Goal: Information Seeking & Learning: Learn about a topic

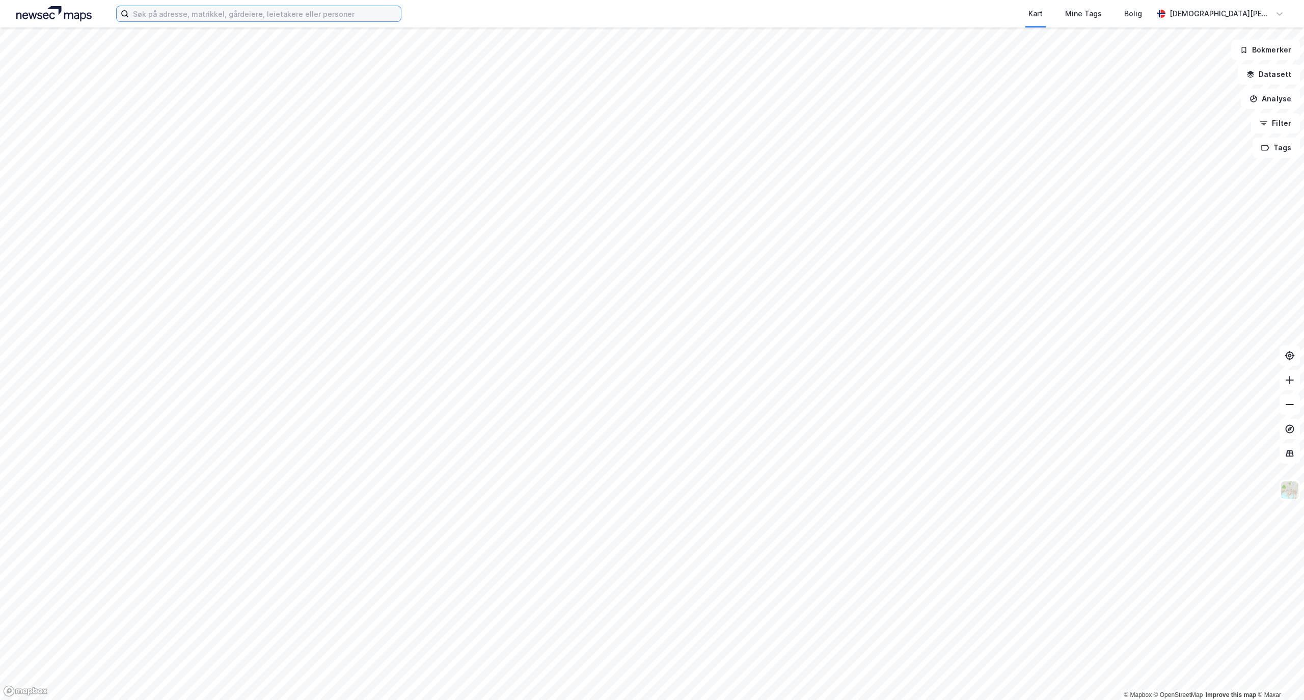
click at [199, 17] on input at bounding box center [265, 13] width 272 height 15
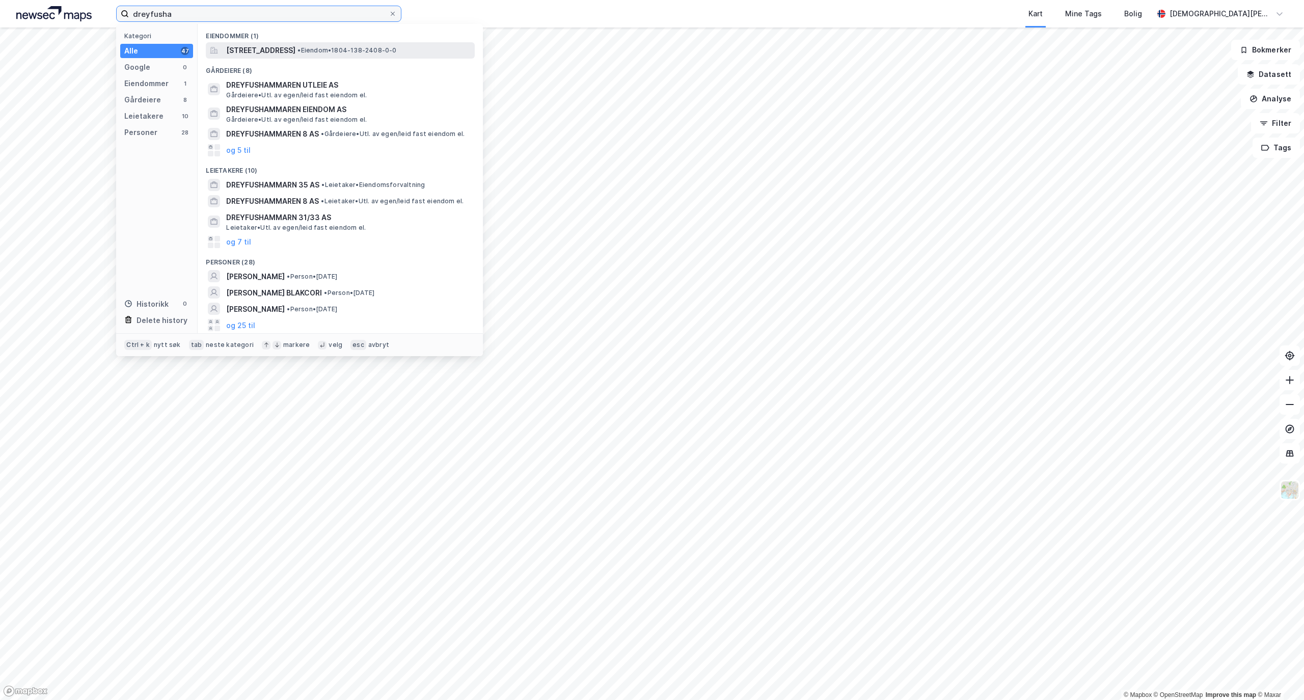
type input "dreyfusha"
click at [294, 51] on span "[STREET_ADDRESS]" at bounding box center [260, 50] width 69 height 12
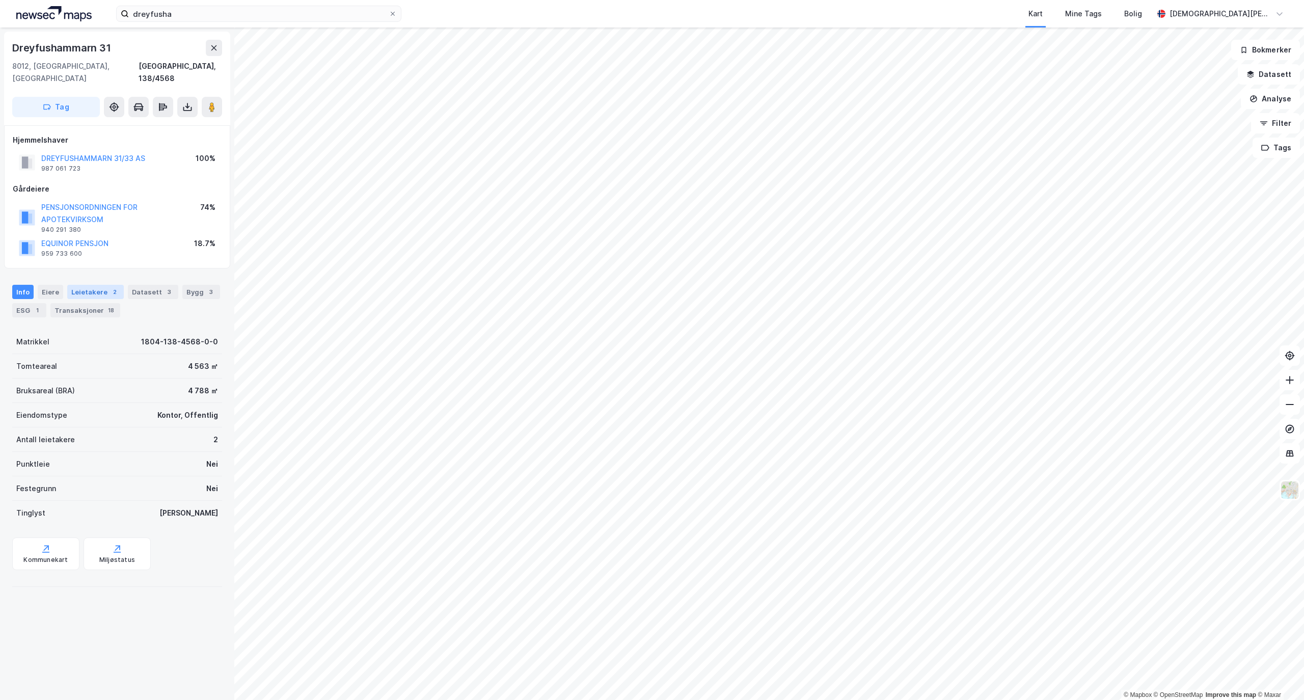
click at [101, 285] on div "Leietakere 2" at bounding box center [95, 292] width 57 height 14
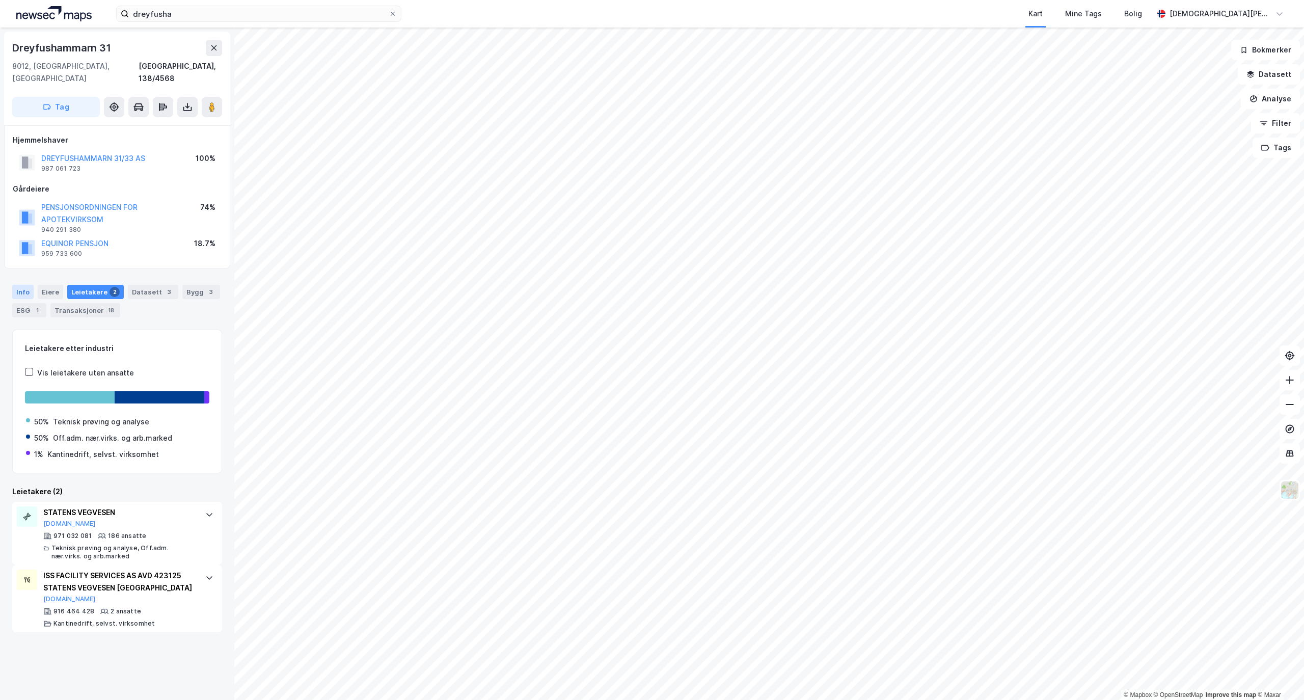
click at [31, 286] on div "Info Eiere Leietakere 2 Datasett 3 Bygg 3 ESG 1 Transaksjoner 18" at bounding box center [117, 301] width 210 height 33
click at [33, 286] on div "Info Eiere Leietakere 2 Datasett 3 Bygg 3 ESG 1 Transaksjoner 18" at bounding box center [117, 301] width 210 height 33
click at [34, 285] on div "Info Eiere Leietakere 2 Datasett 3 Bygg 3 ESG 1 Transaksjoner 18" at bounding box center [117, 301] width 210 height 33
click at [33, 285] on div "Info Eiere Leietakere 2 Datasett 3 Bygg 3 ESG 1 Transaksjoner 18" at bounding box center [117, 301] width 210 height 33
click at [28, 285] on div "Info" at bounding box center [22, 292] width 21 height 14
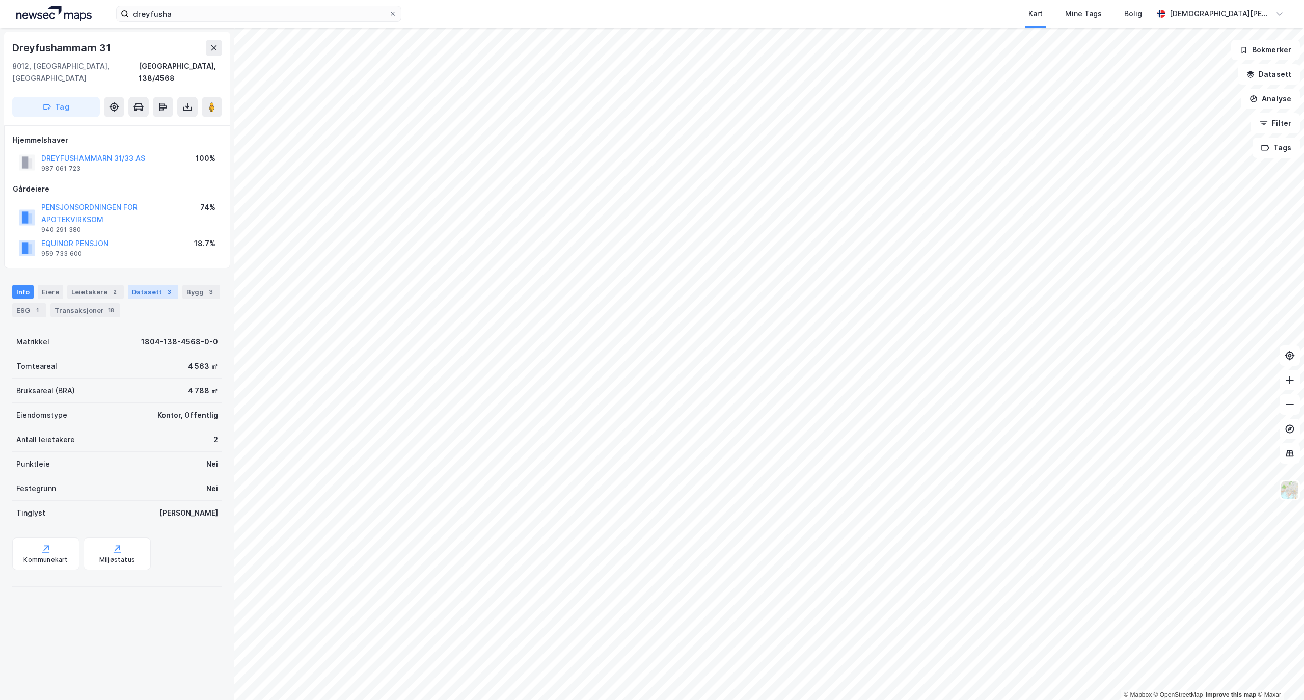
click at [133, 285] on div "Datasett 3" at bounding box center [153, 292] width 50 height 14
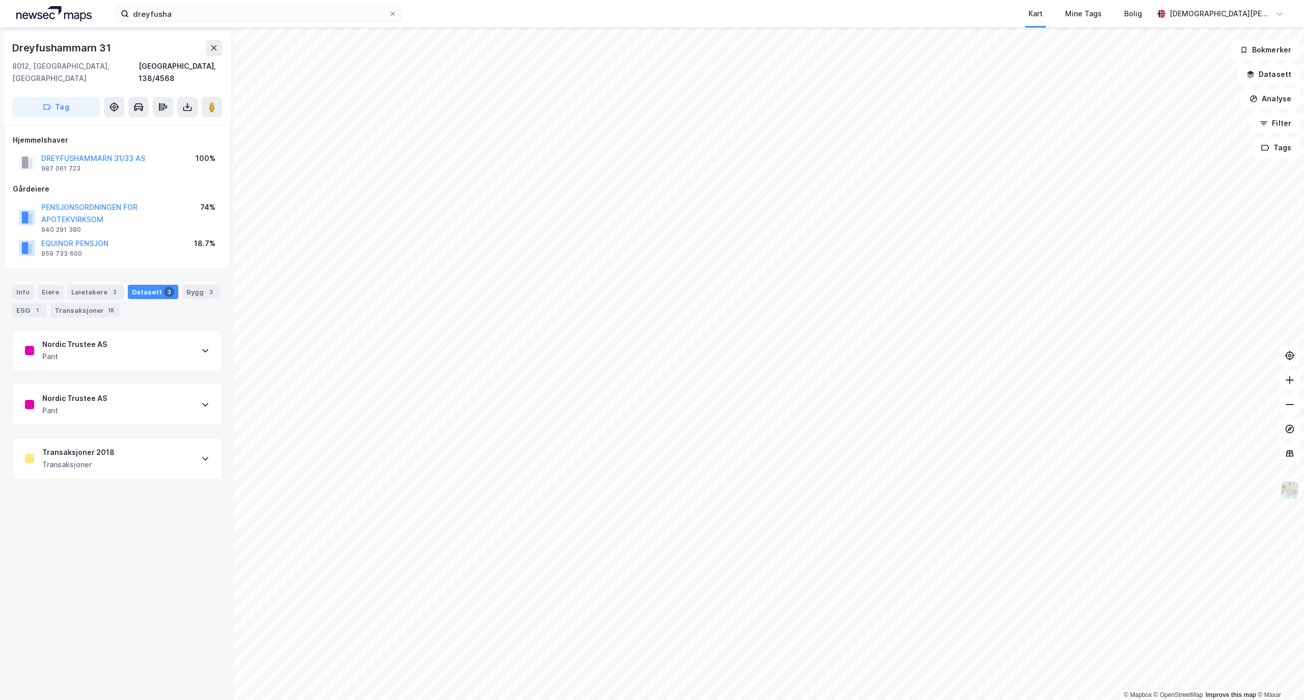
click at [139, 339] on div "Nordic Trustee AS Pant" at bounding box center [117, 350] width 209 height 41
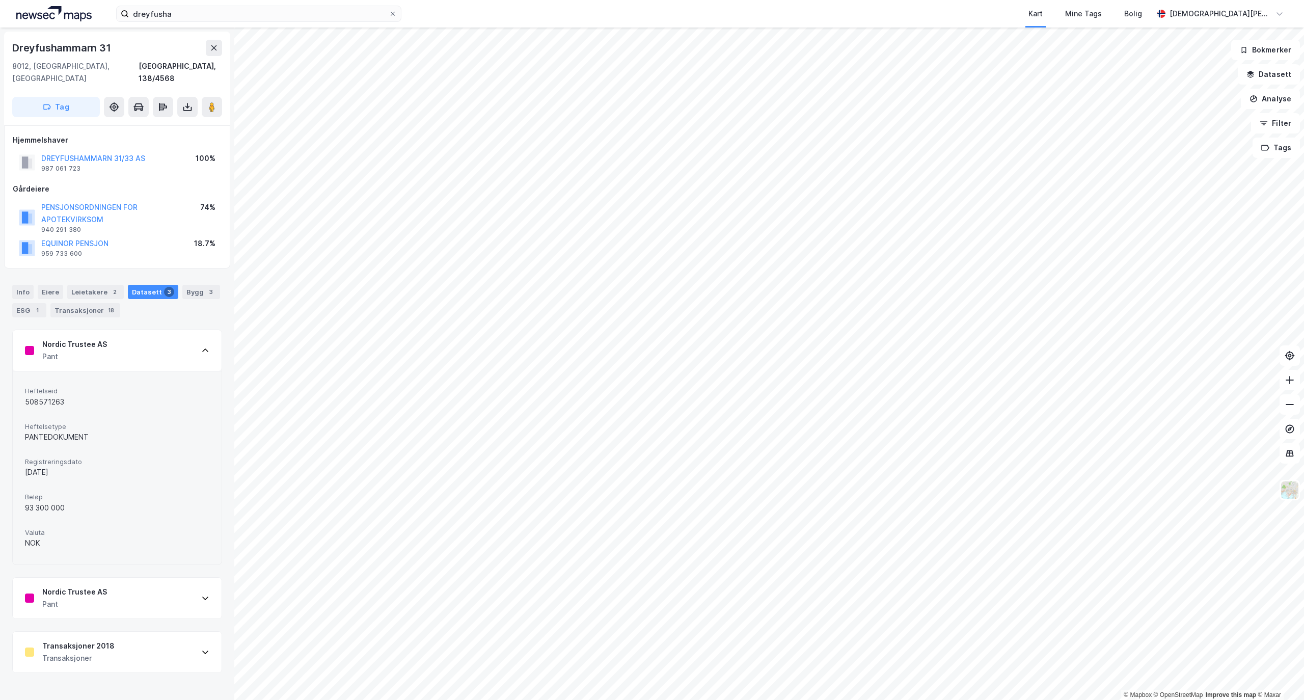
click at [139, 339] on div "Nordic Trustee AS Pant" at bounding box center [117, 350] width 209 height 41
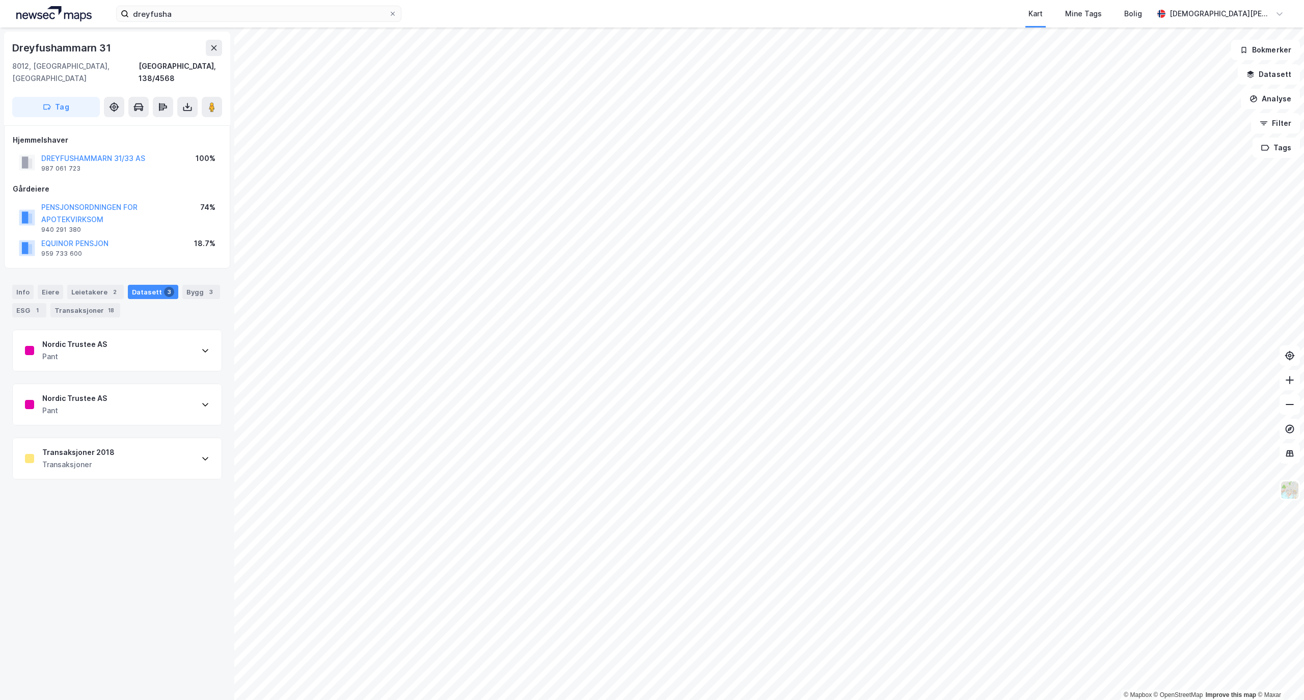
click at [125, 394] on div "Nordic Trustee AS Pant" at bounding box center [117, 404] width 209 height 41
click at [125, 390] on div "Nordic Trustee AS Pant" at bounding box center [117, 404] width 209 height 41
click at [129, 461] on div "Transaksjoner 2018 Transaksjoner" at bounding box center [117, 458] width 209 height 41
click at [115, 440] on div "Transaksjoner 2018 Transaksjoner" at bounding box center [117, 458] width 209 height 41
click at [88, 288] on div "Info Eiere Leietakere 2 Datasett 3 Bygg 3 ESG 1 Transaksjoner 18" at bounding box center [117, 301] width 210 height 33
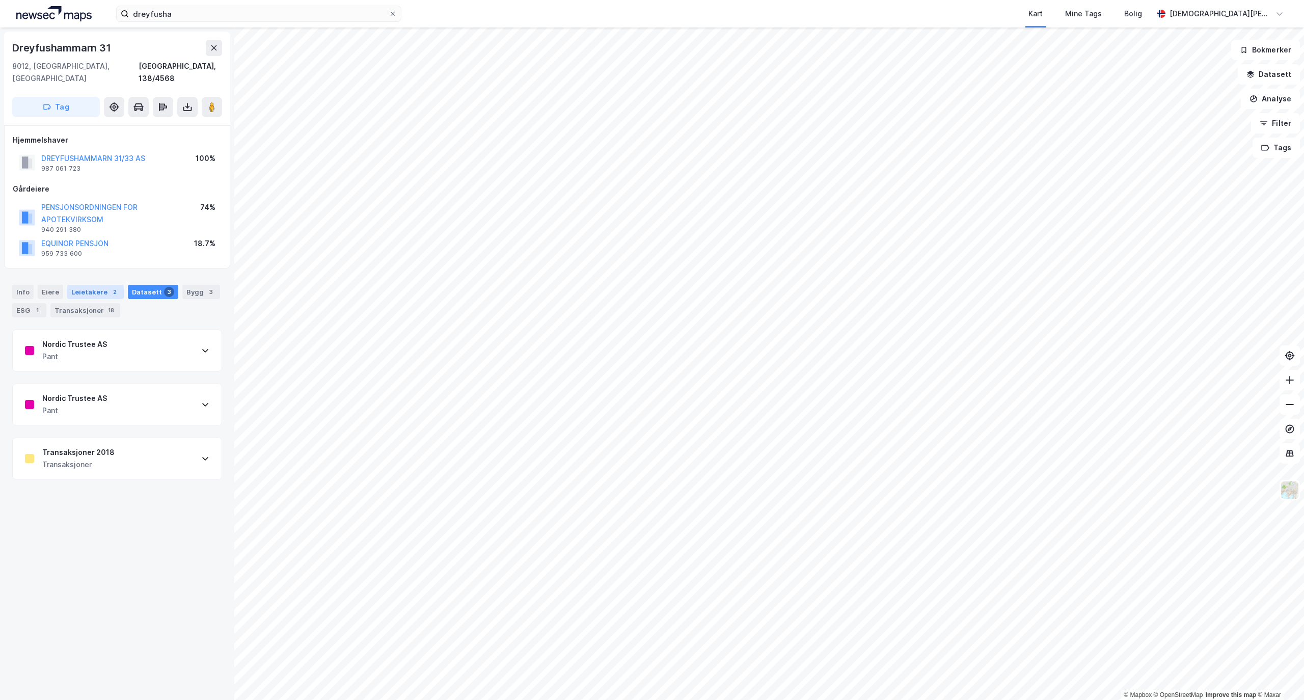
click at [89, 285] on div "Leietakere 2" at bounding box center [95, 292] width 57 height 14
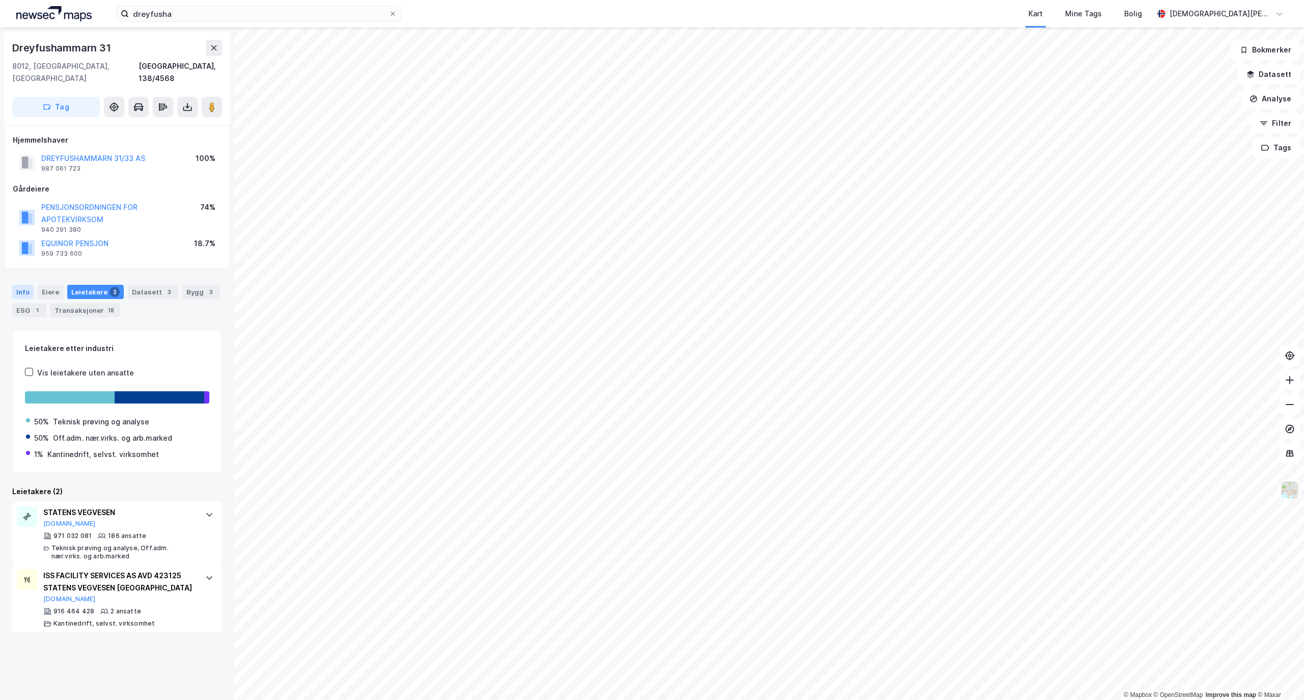
click at [29, 285] on div "Info" at bounding box center [22, 292] width 21 height 14
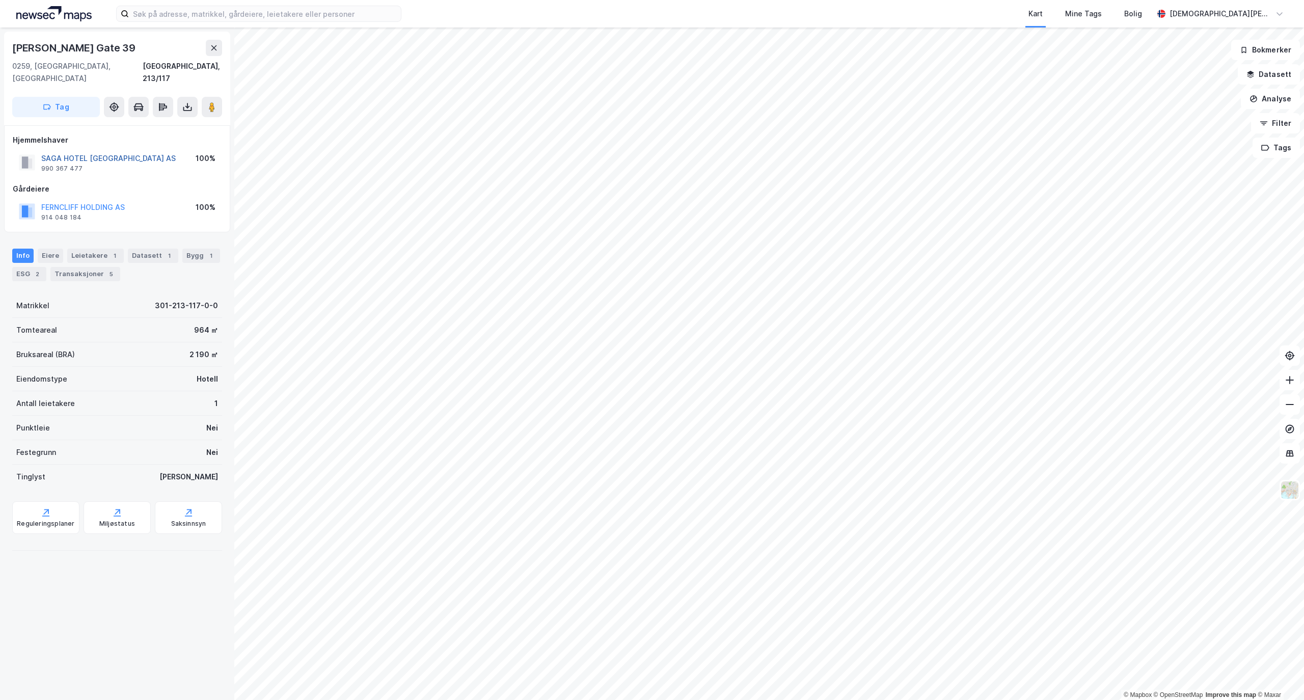
click at [0, 0] on button "SAGA HOTEL [GEOGRAPHIC_DATA] AS" at bounding box center [0, 0] width 0 height 0
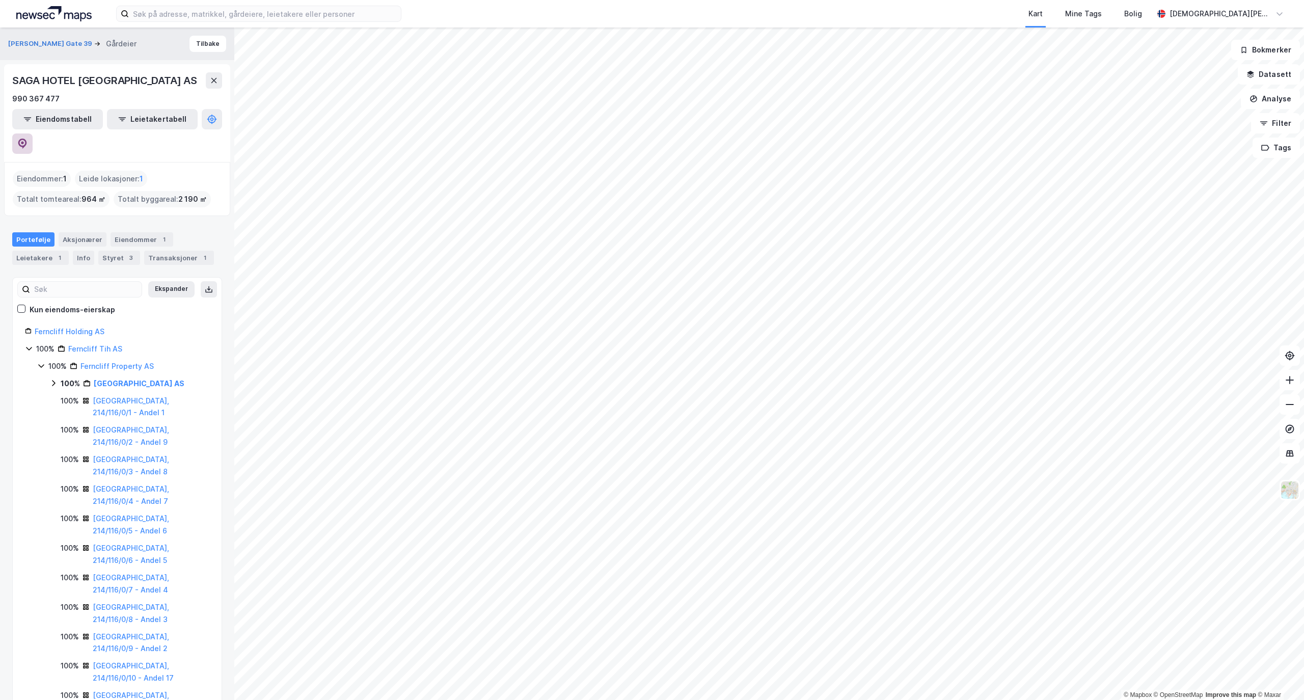
click at [24, 141] on icon at bounding box center [22, 142] width 3 height 3
click at [143, 232] on div "Eiendommer 1" at bounding box center [142, 239] width 63 height 14
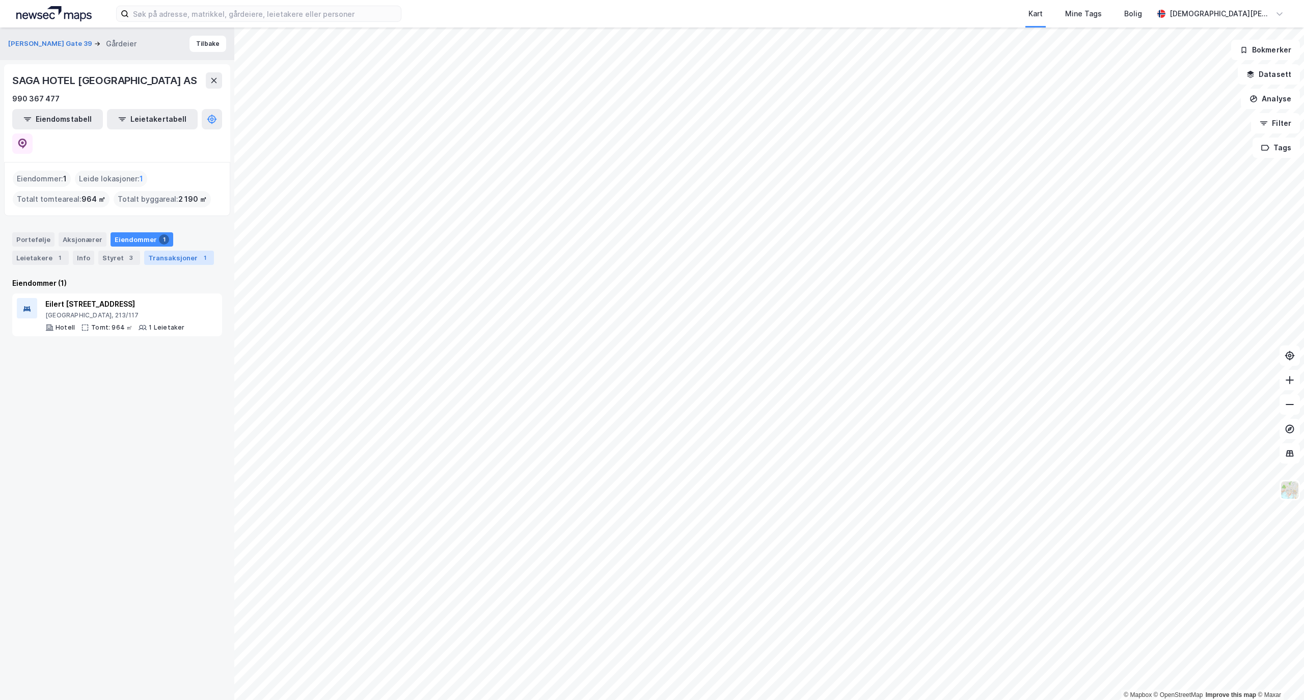
click at [156, 251] on div "Transaksjoner 1" at bounding box center [179, 258] width 70 height 14
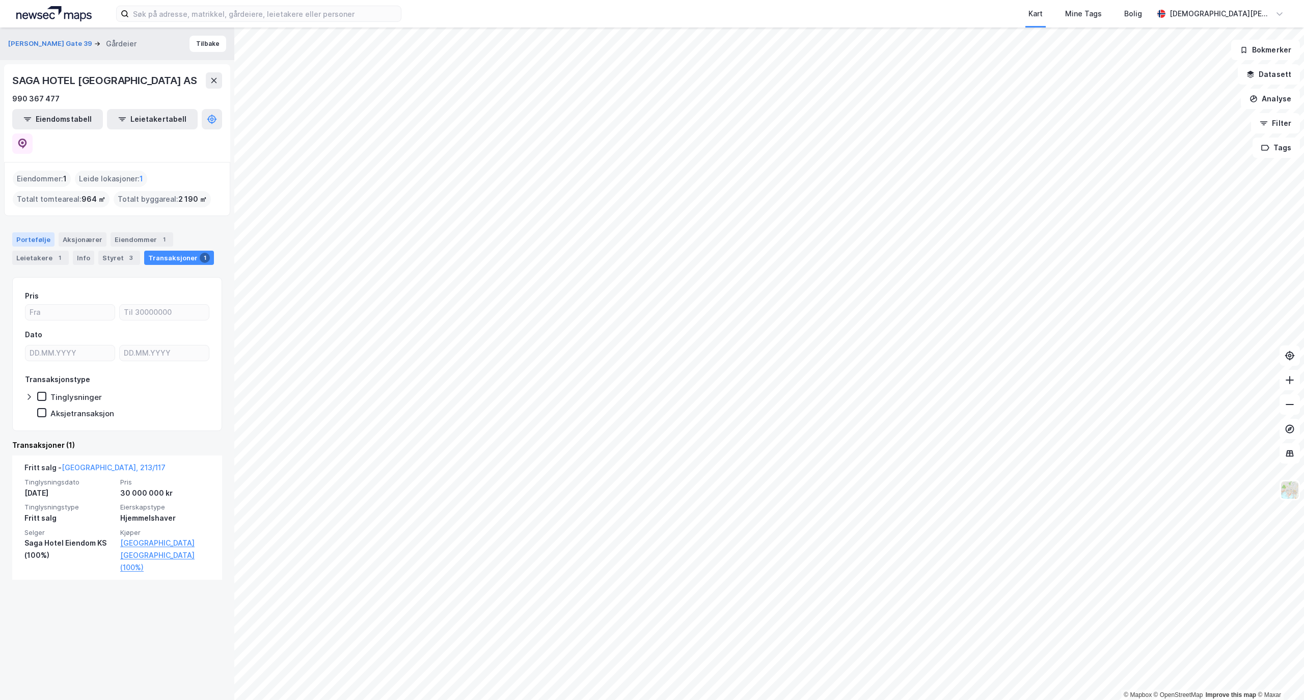
click at [31, 232] on div "Portefølje" at bounding box center [33, 239] width 42 height 14
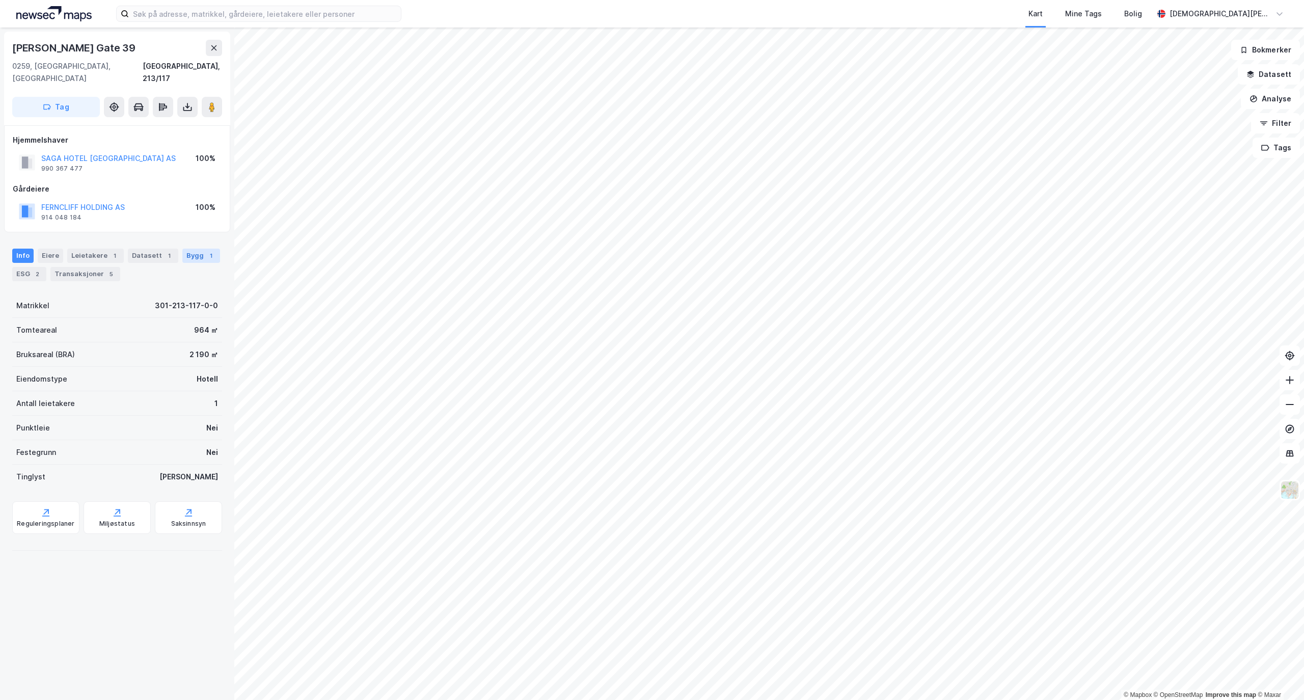
click at [182, 249] on div "Bygg 1" at bounding box center [201, 256] width 38 height 14
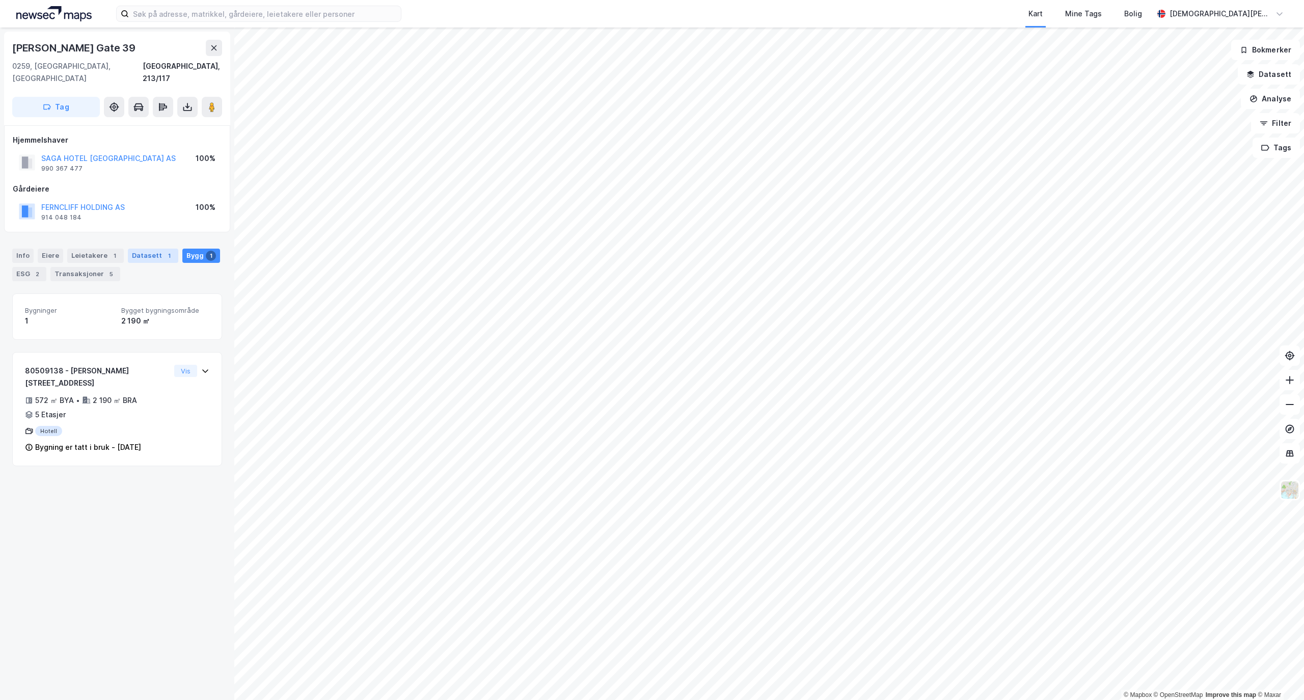
click at [128, 249] on div "Datasett 1" at bounding box center [153, 256] width 50 height 14
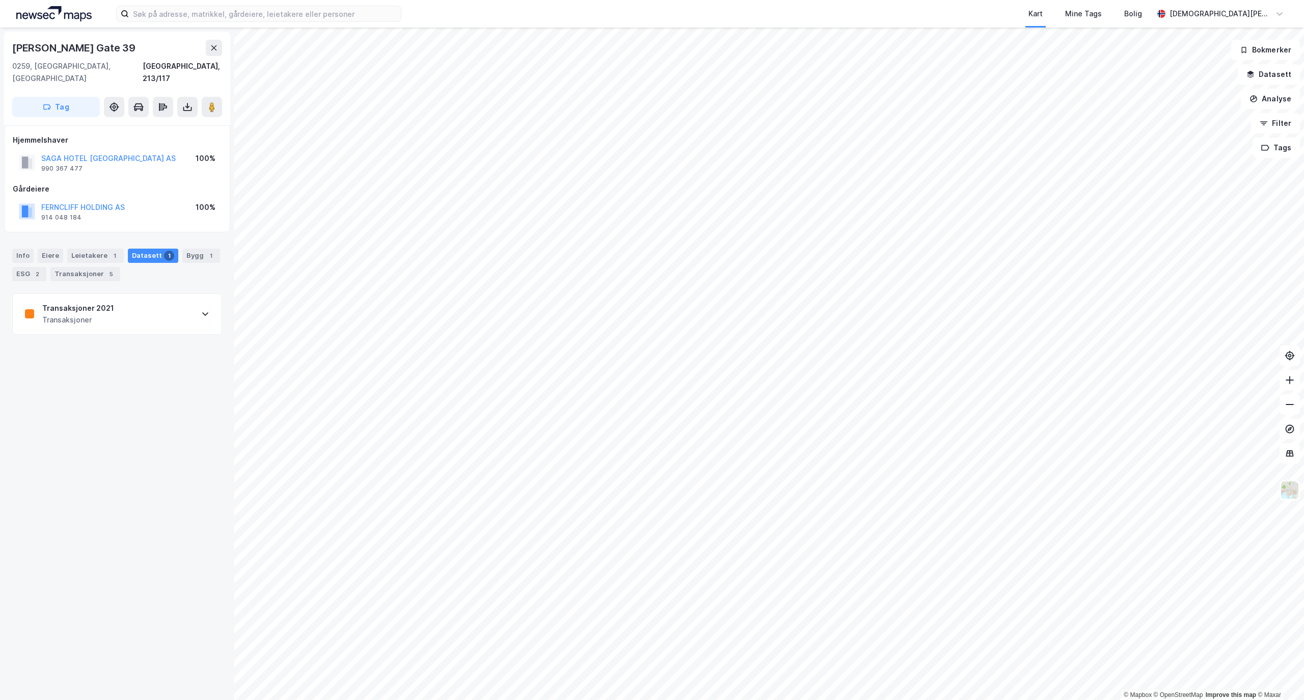
click at [167, 303] on div "Transaksjoner 2021 Transaksjoner" at bounding box center [117, 314] width 209 height 41
click at [190, 249] on div "Bygg 1" at bounding box center [201, 256] width 38 height 14
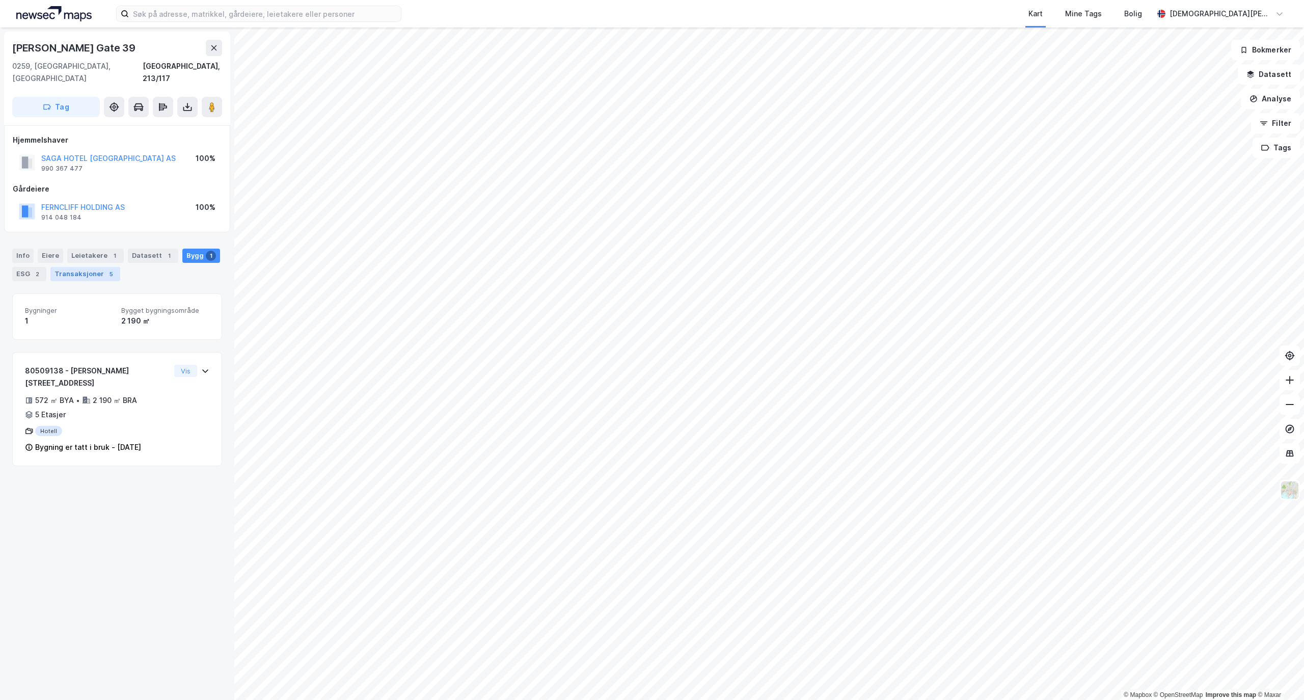
click at [54, 267] on div "Transaksjoner 5" at bounding box center [85, 274] width 70 height 14
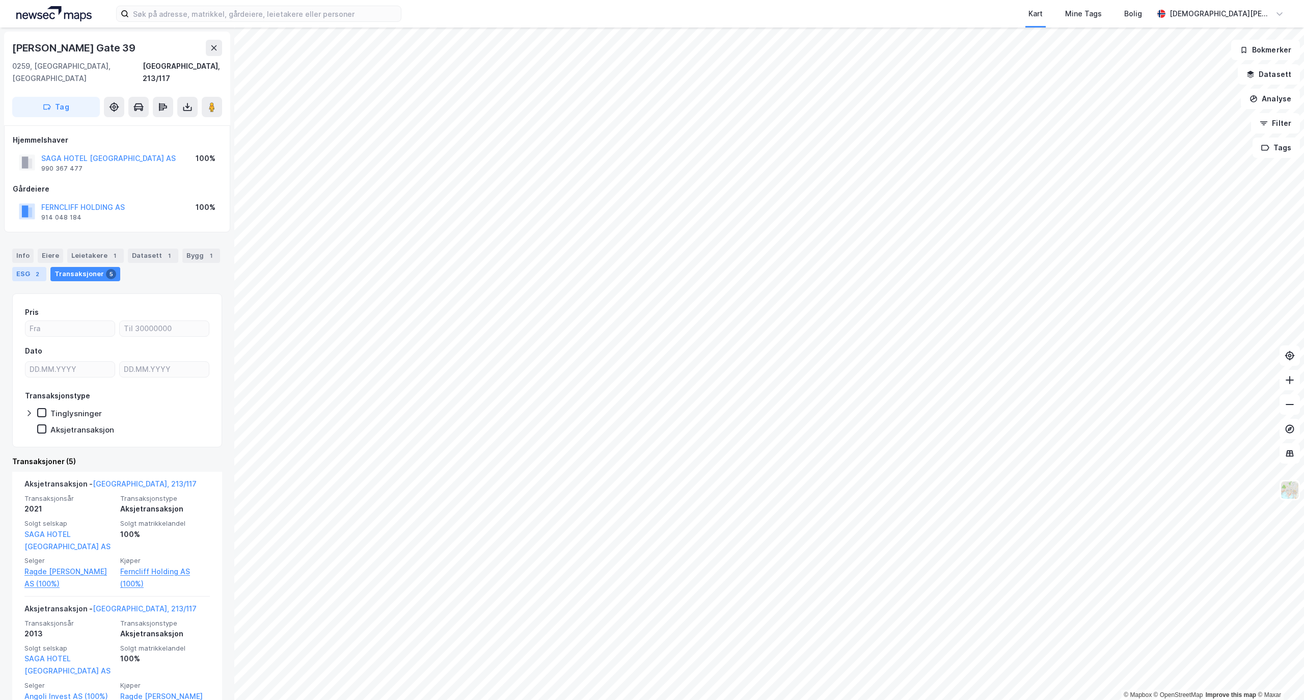
click at [29, 267] on div "ESG 2" at bounding box center [29, 274] width 34 height 14
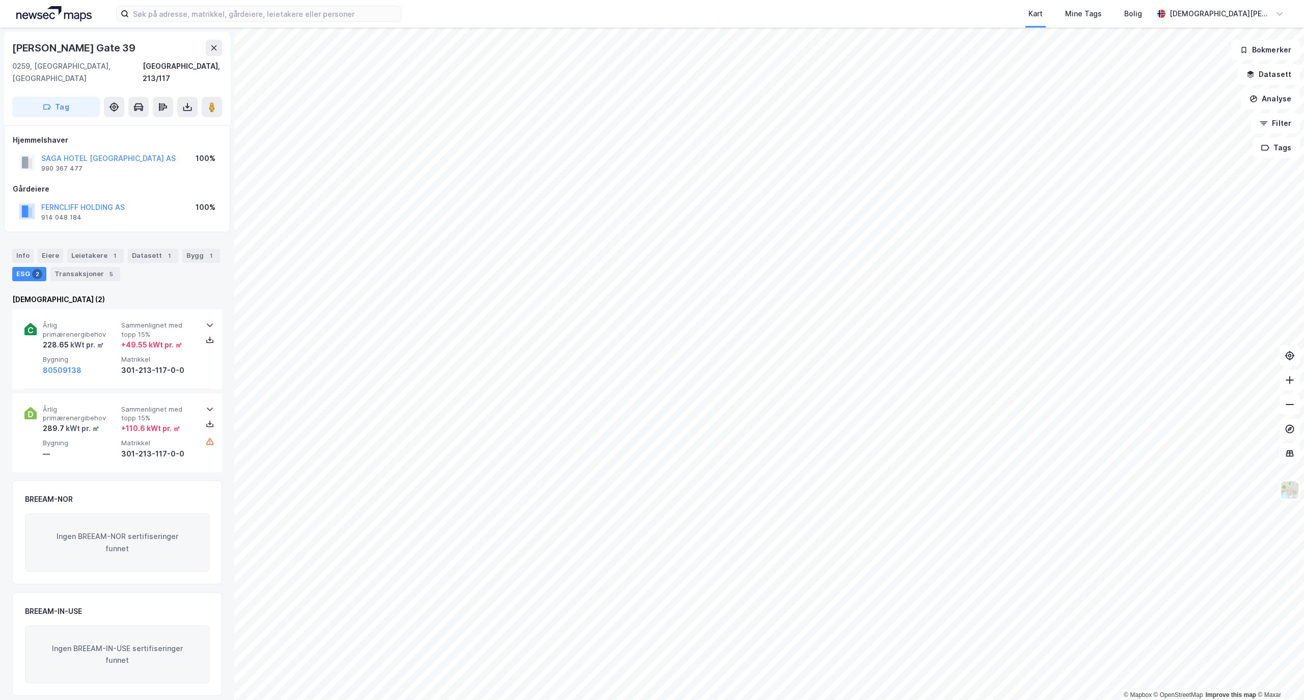
click at [29, 251] on div "Info [PERSON_NAME] 1 Datasett 1 Bygg 1 ESG 2 Transaksjoner 5" at bounding box center [117, 265] width 210 height 33
click at [29, 249] on div "Info" at bounding box center [22, 256] width 21 height 14
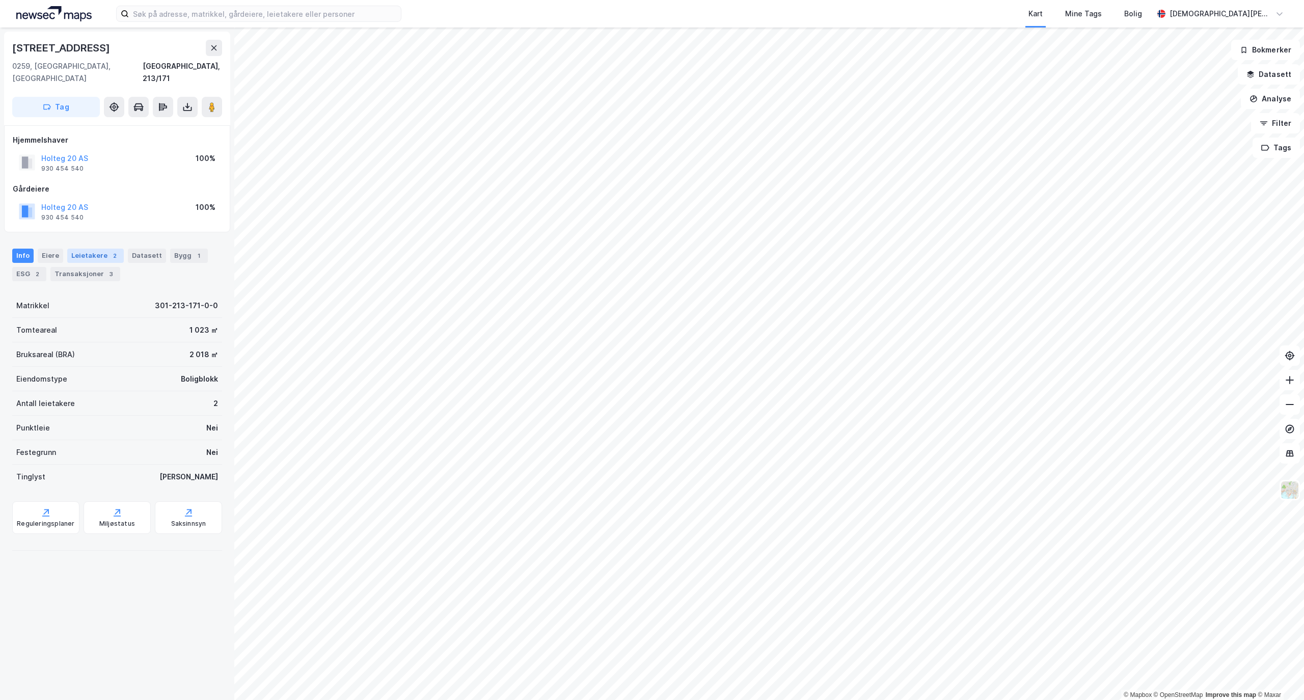
click at [90, 249] on div "Leietakere 2" at bounding box center [95, 256] width 57 height 14
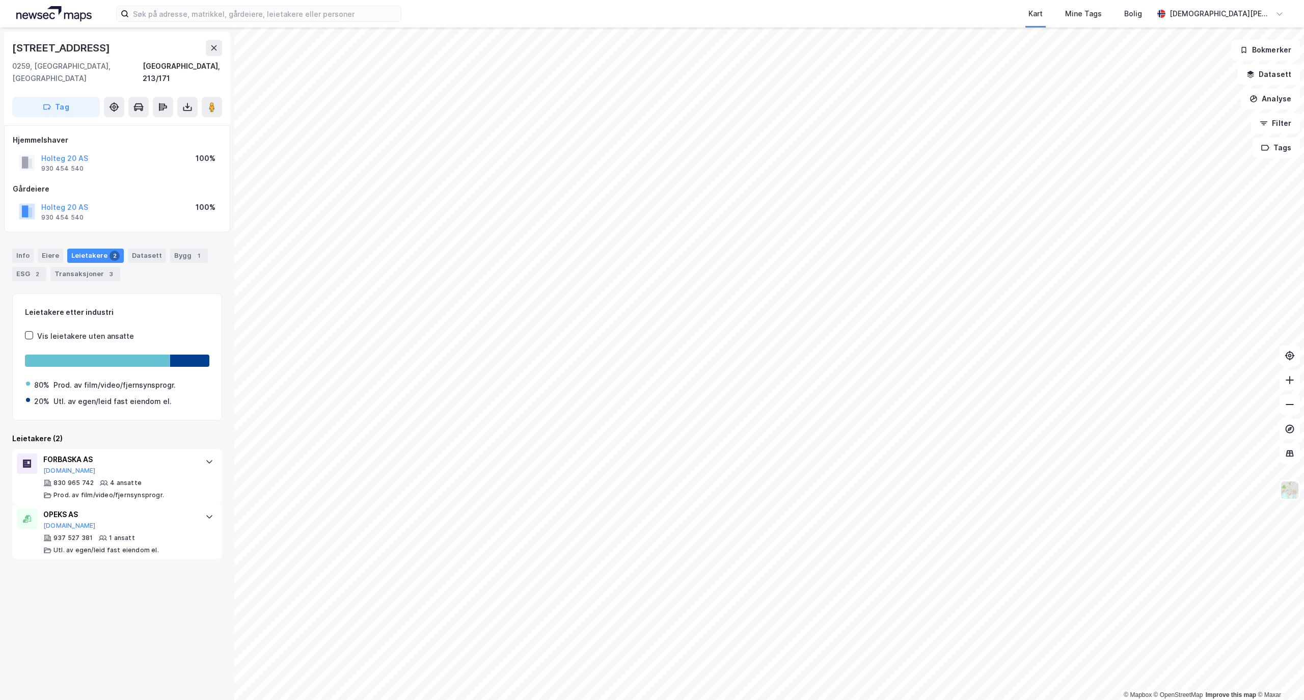
click at [123, 592] on div "Holtegata 20 [GEOGRAPHIC_DATA], 213/171 Tag Hjemmelshaver Holteg 20 AS 930 454 …" at bounding box center [117, 364] width 234 height 673
click at [197, 9] on input at bounding box center [265, 13] width 272 height 15
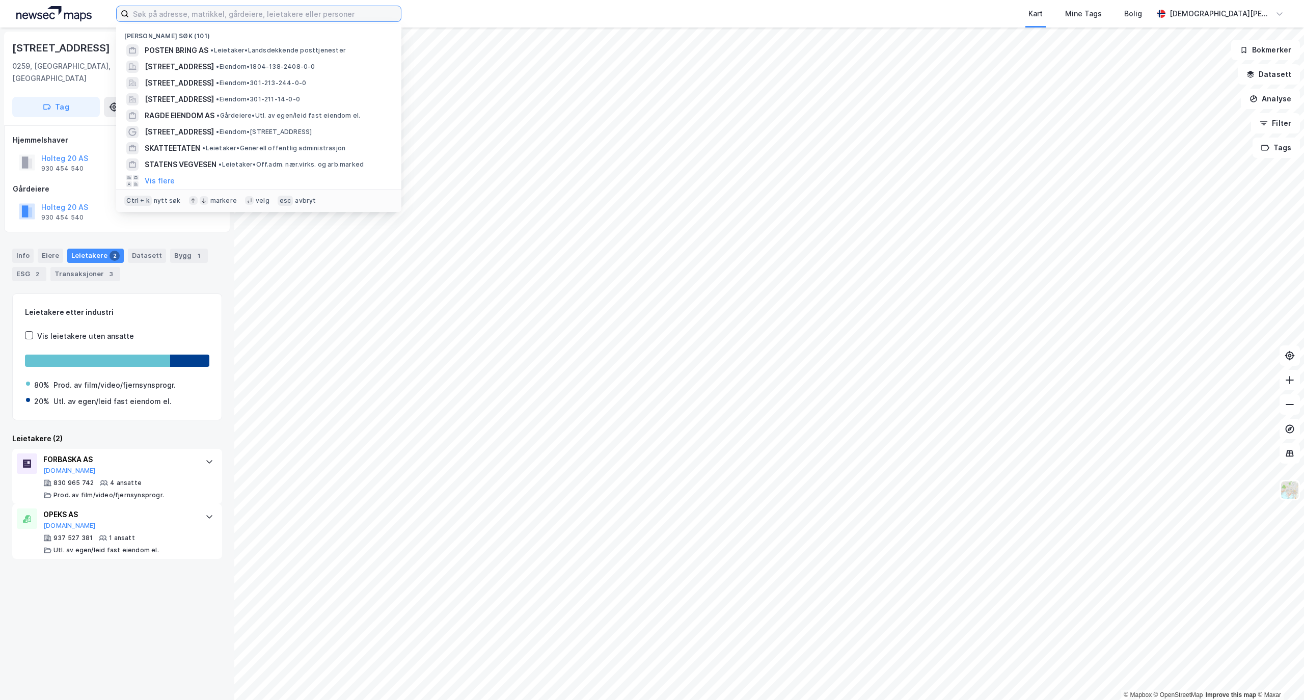
paste input "[PERSON_NAME] 39 AS"
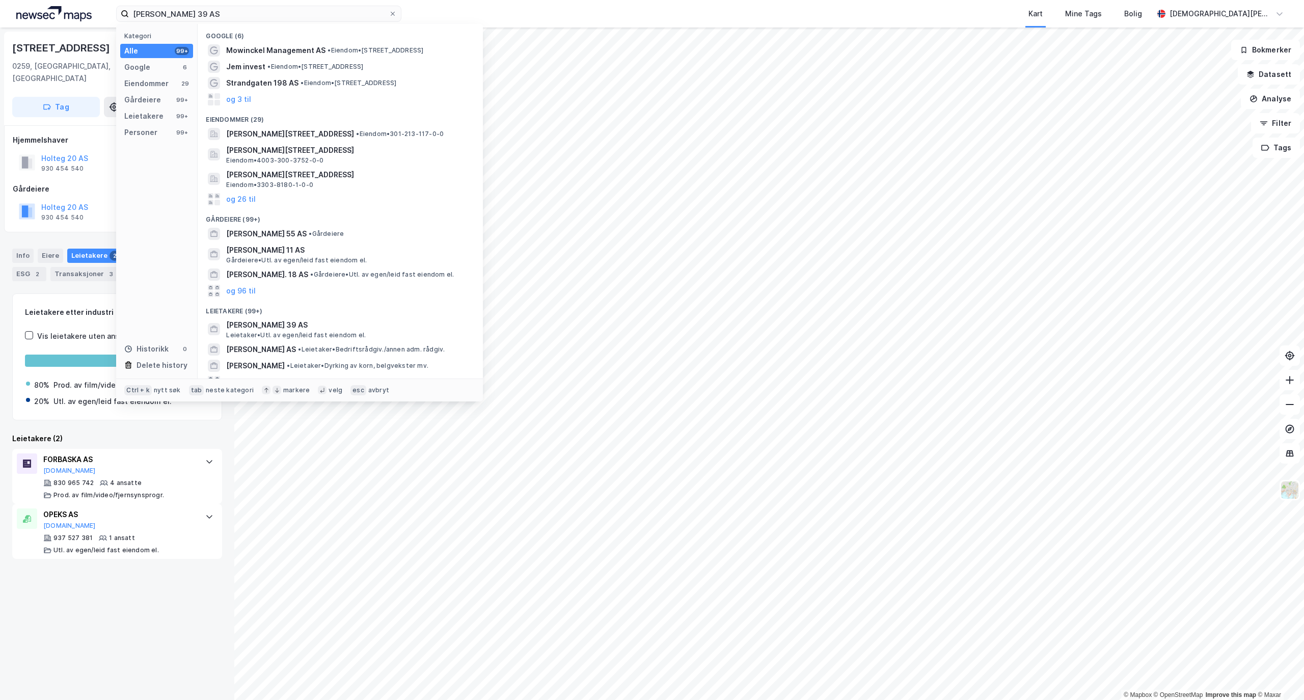
click at [276, 124] on div "Eiendommer (29)" at bounding box center [340, 117] width 285 height 18
click at [274, 128] on span "[PERSON_NAME][STREET_ADDRESS]" at bounding box center [290, 134] width 128 height 12
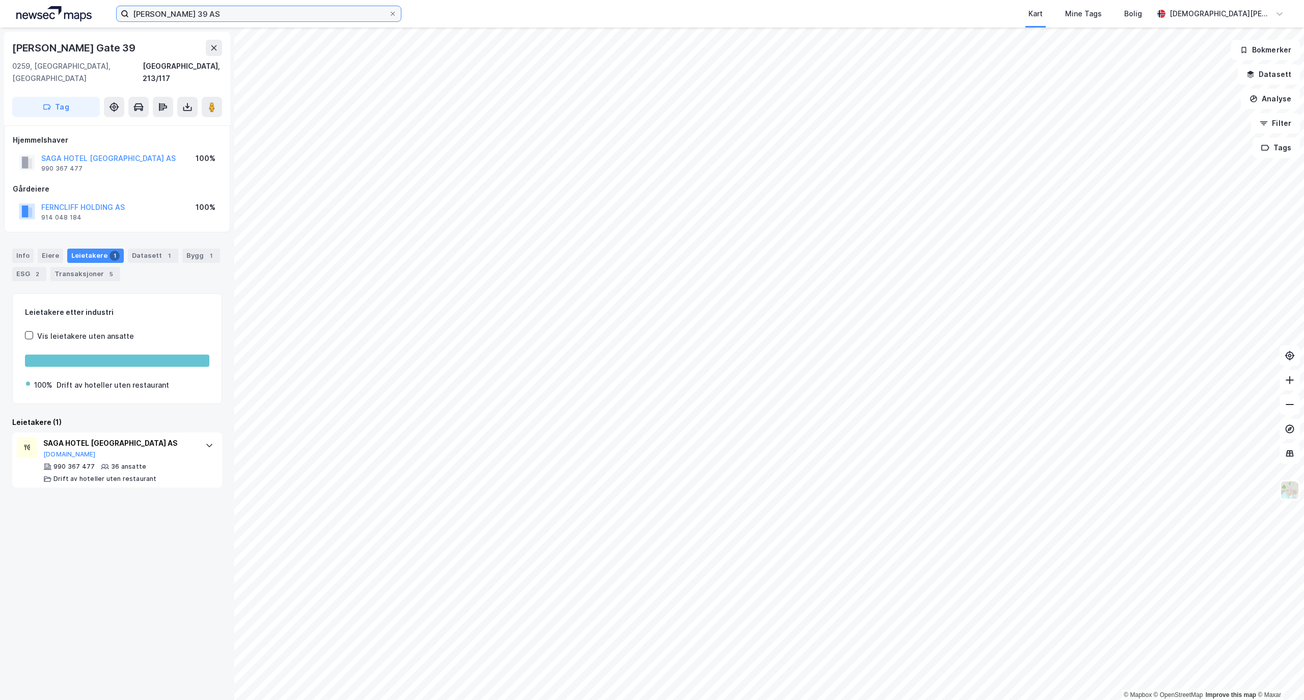
click at [332, 19] on input "[PERSON_NAME] 39 AS" at bounding box center [259, 13] width 260 height 15
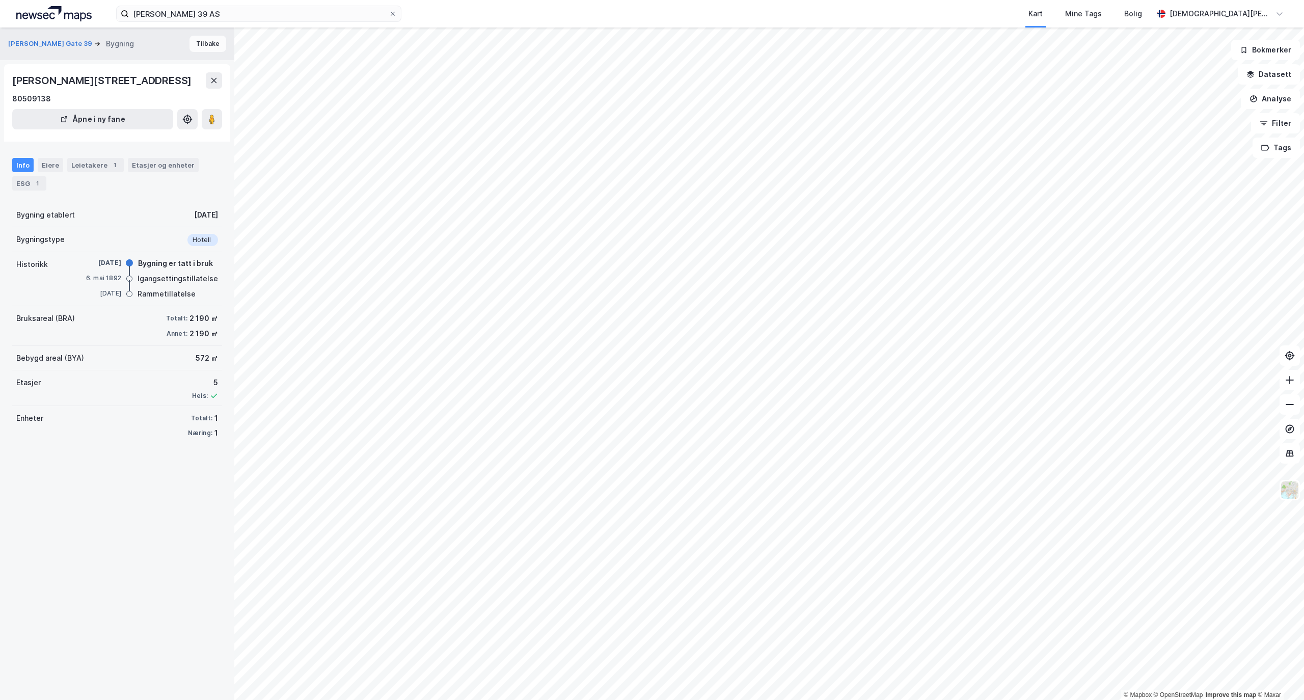
click at [202, 48] on button "Tilbake" at bounding box center [208, 44] width 37 height 16
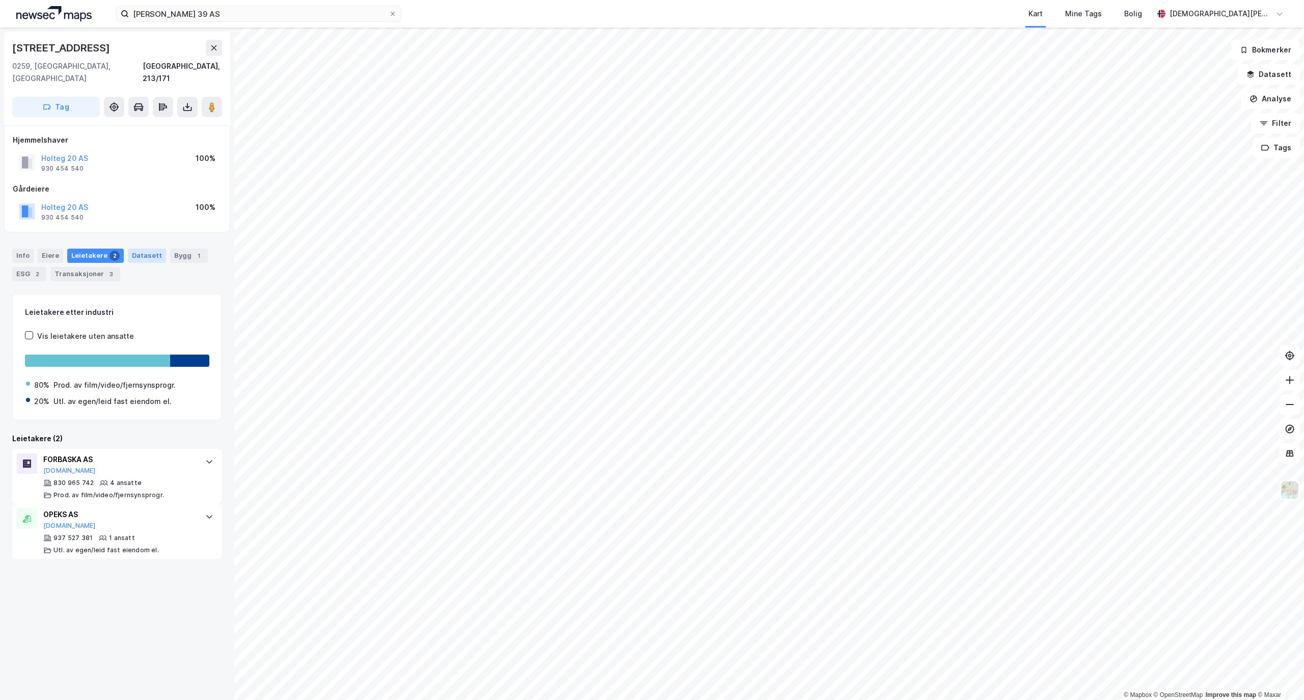
click at [137, 249] on div "Datasett" at bounding box center [147, 256] width 38 height 14
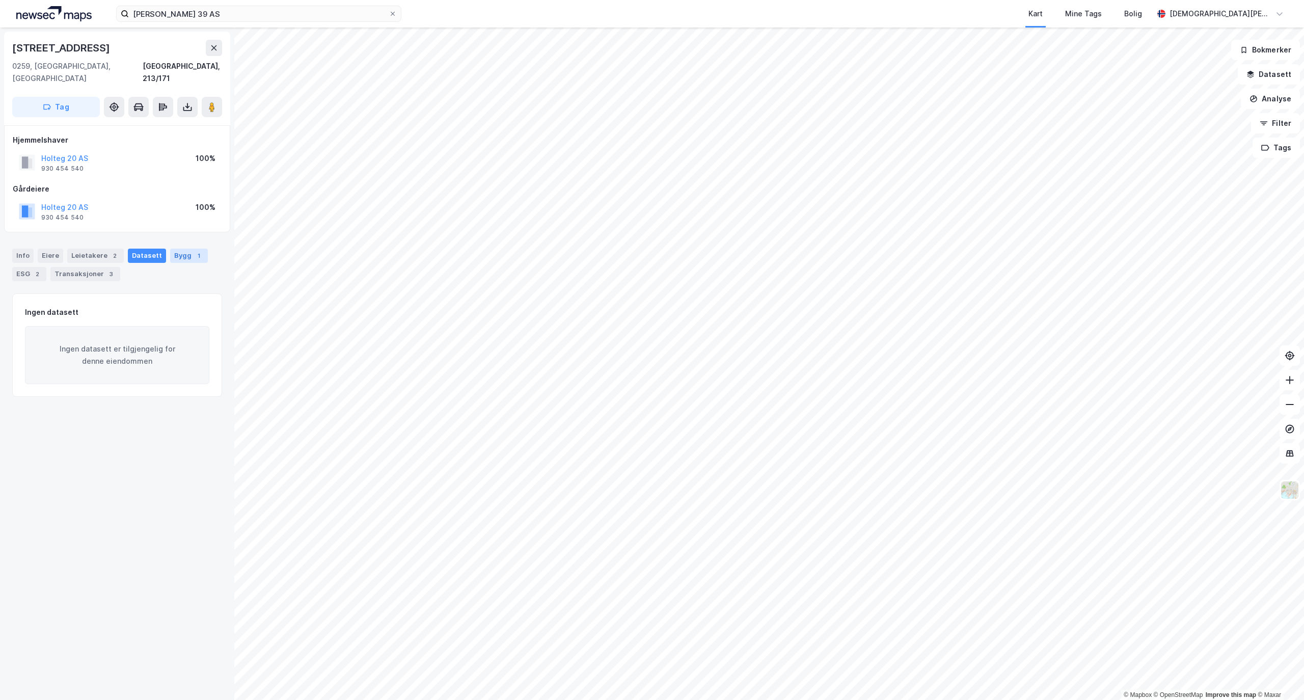
click at [180, 249] on div "Bygg 1" at bounding box center [189, 256] width 38 height 14
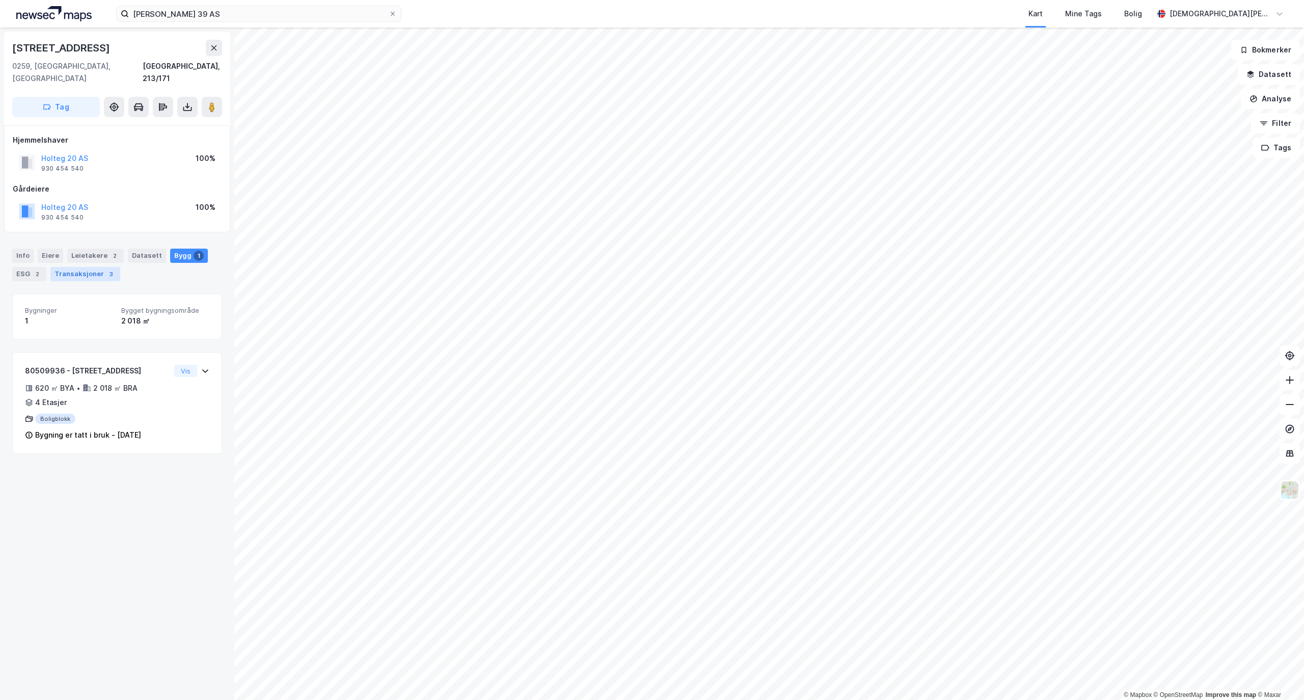
click at [66, 267] on div "Transaksjoner 3" at bounding box center [85, 274] width 70 height 14
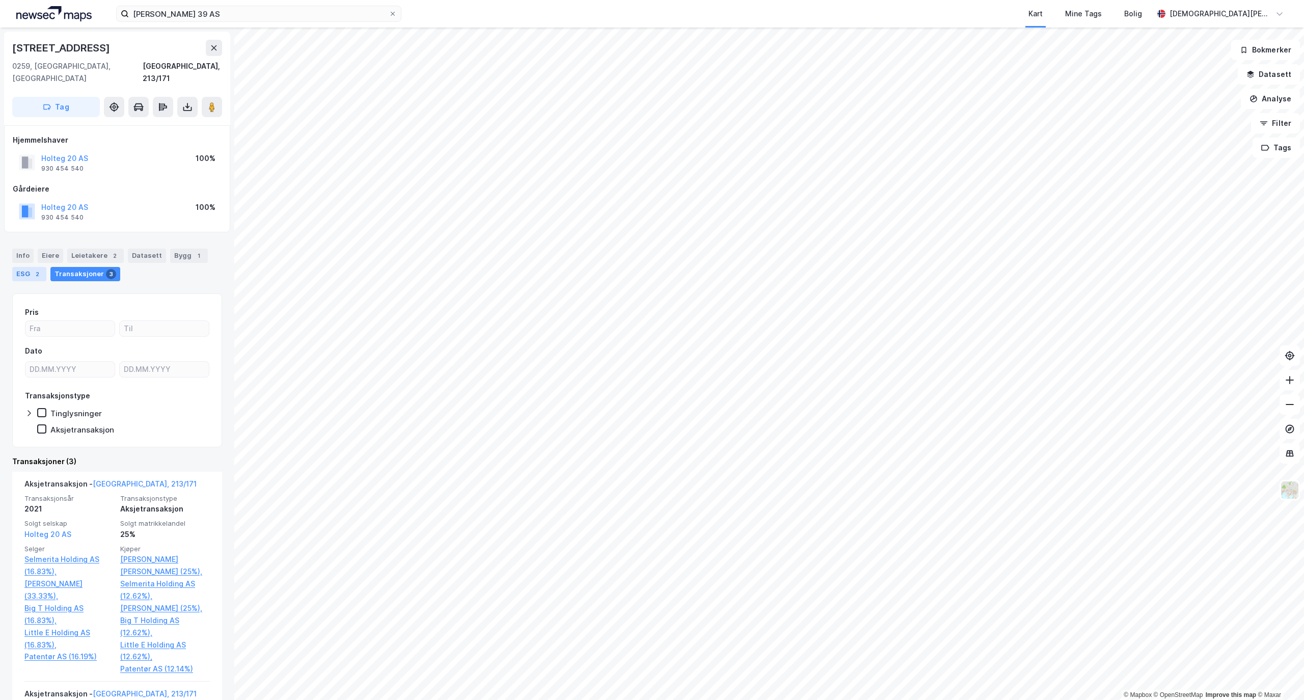
click at [27, 267] on div "ESG 2" at bounding box center [29, 274] width 34 height 14
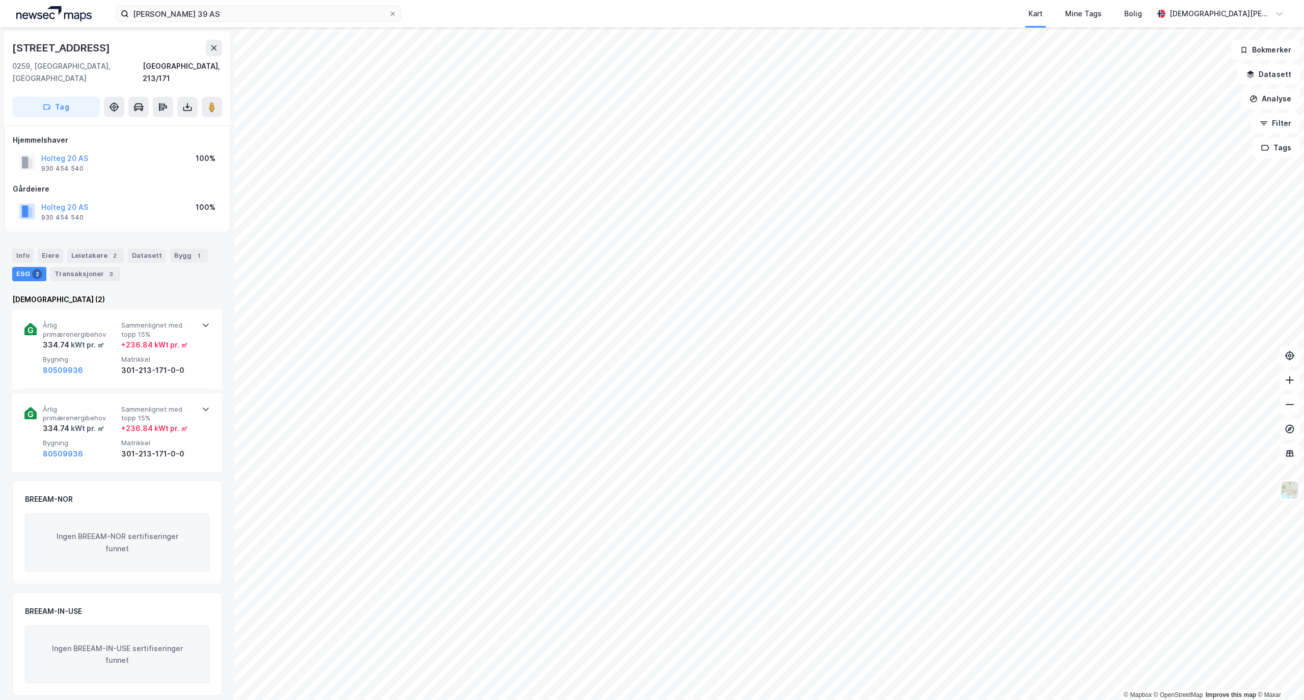
click at [27, 221] on div "Holtegata 20 [GEOGRAPHIC_DATA], 213/171 Tag Hjemmelshaver Holteg 20 AS 930 454 …" at bounding box center [117, 364] width 234 height 673
click at [143, 9] on input "[PERSON_NAME] 39 AS" at bounding box center [259, 13] width 260 height 15
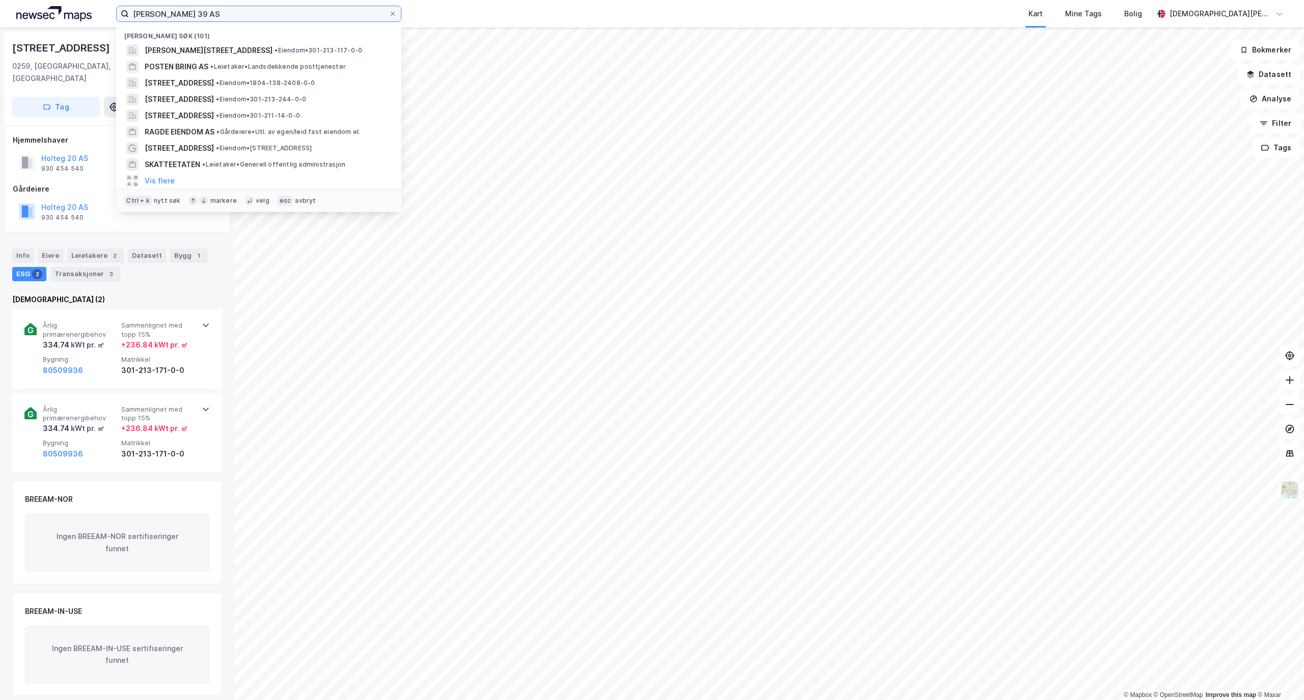
click at [143, 9] on input "[PERSON_NAME] 39 AS" at bounding box center [259, 13] width 260 height 15
paste input "[STREET_ADDRESS]"
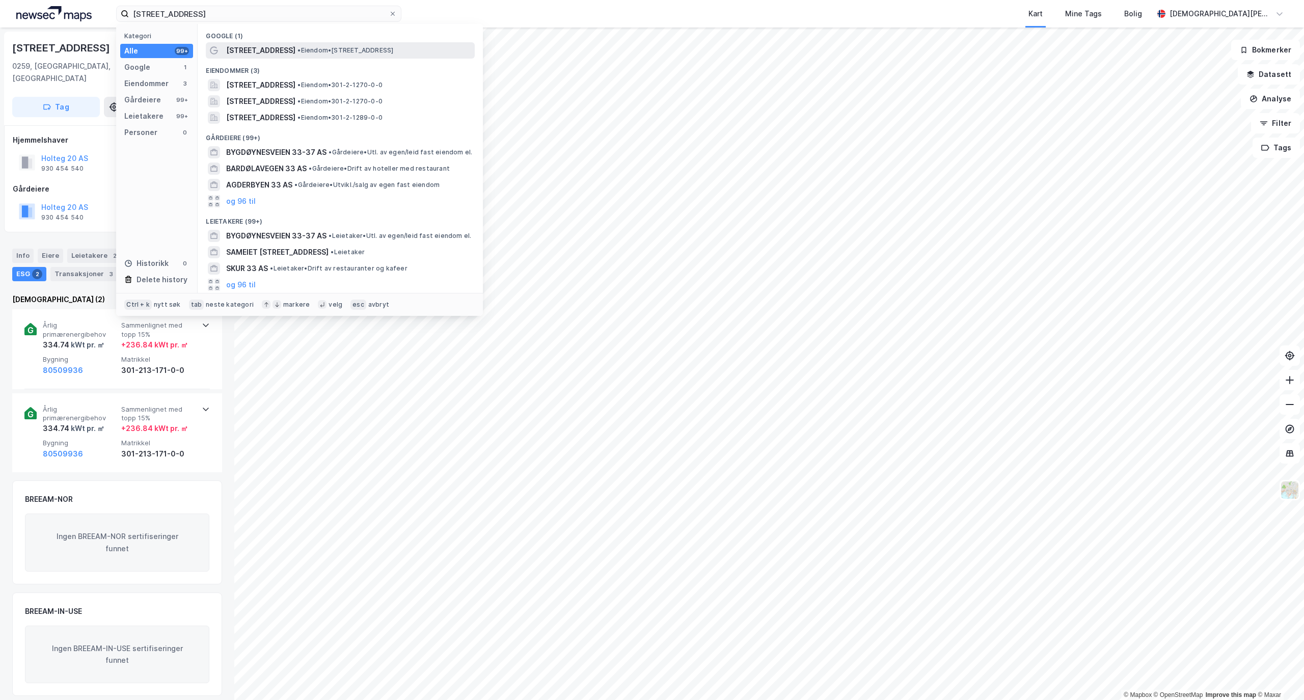
click at [320, 51] on span "• Eiendom • [STREET_ADDRESS]" at bounding box center [346, 50] width 96 height 8
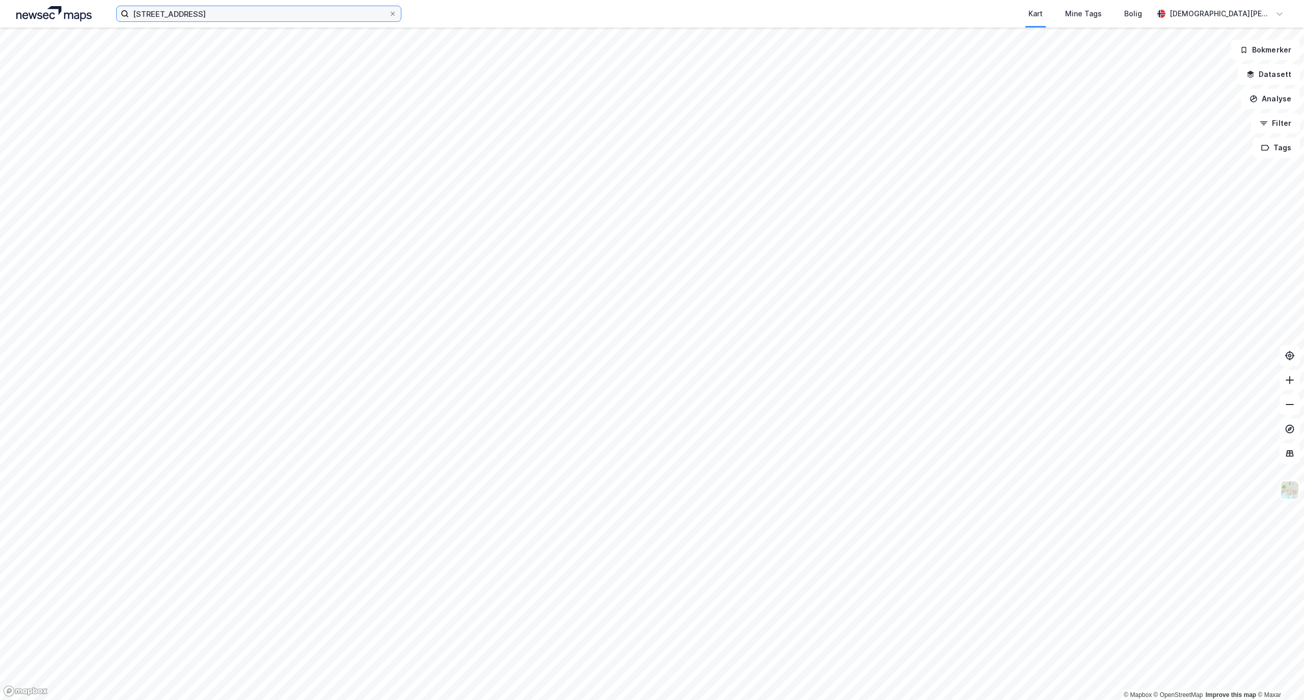
click at [226, 16] on input "[STREET_ADDRESS]" at bounding box center [259, 13] width 260 height 15
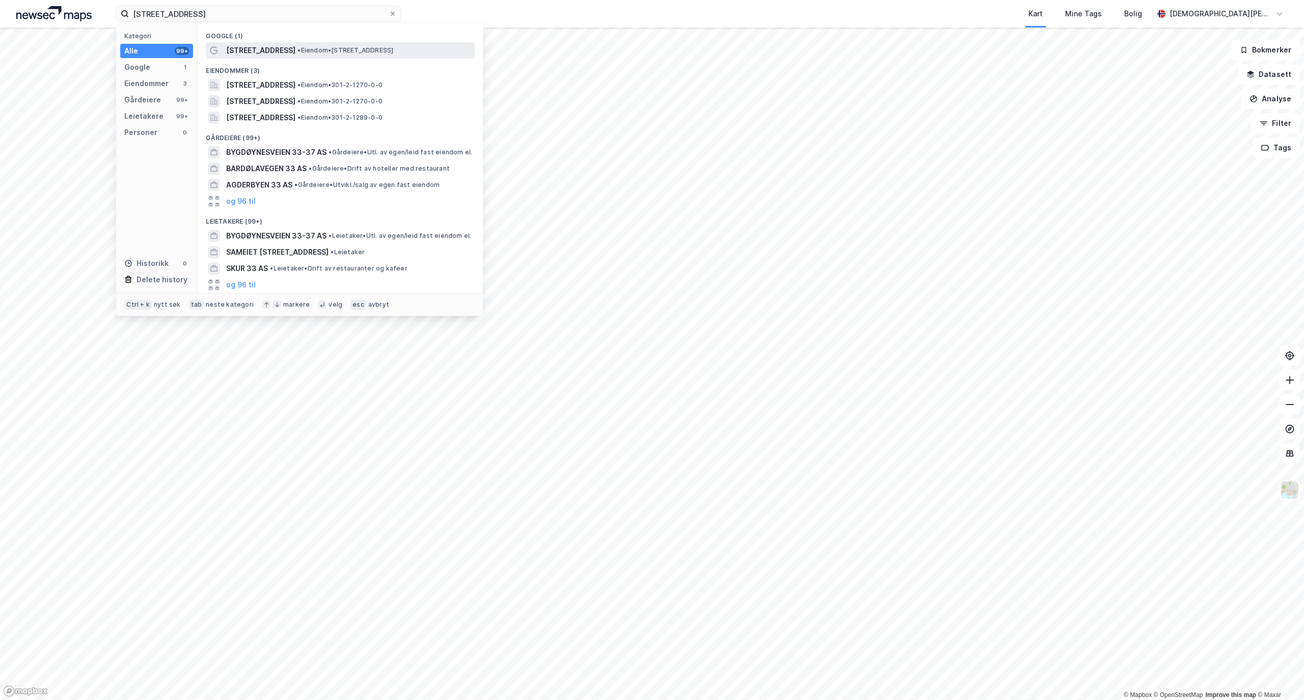
click at [301, 48] on span "•" at bounding box center [299, 50] width 3 height 8
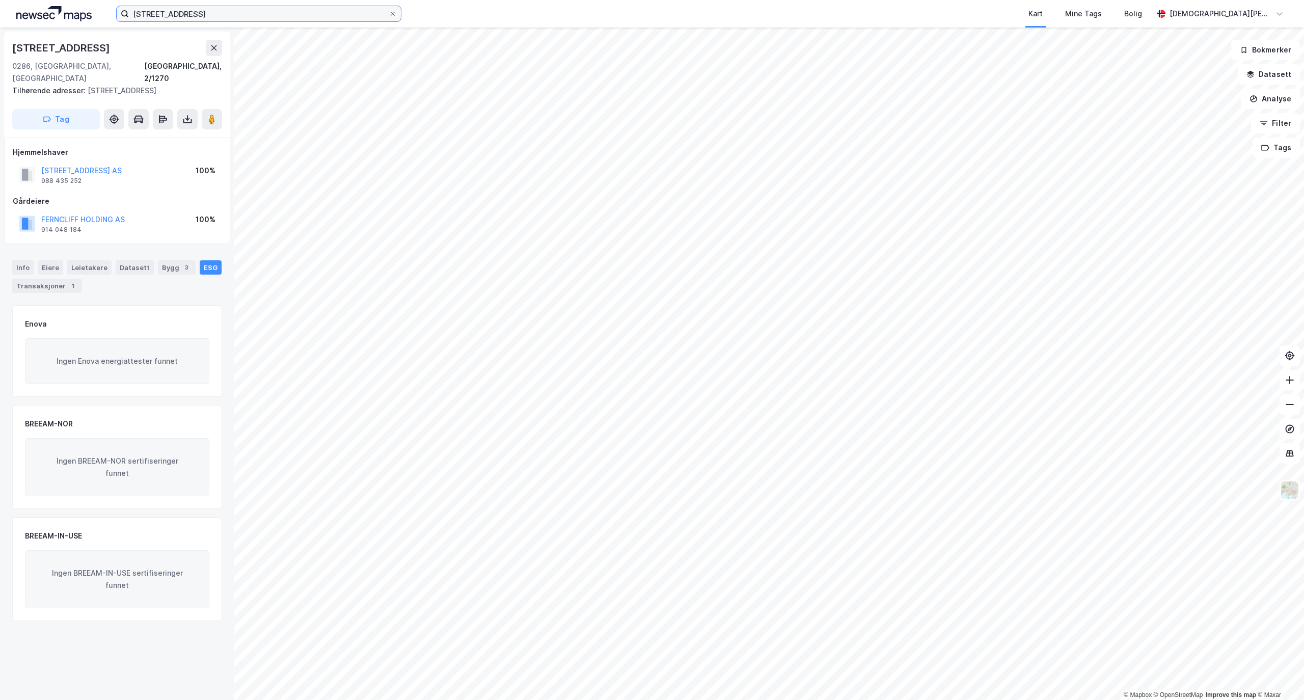
click at [237, 21] on input "[STREET_ADDRESS]" at bounding box center [259, 13] width 260 height 15
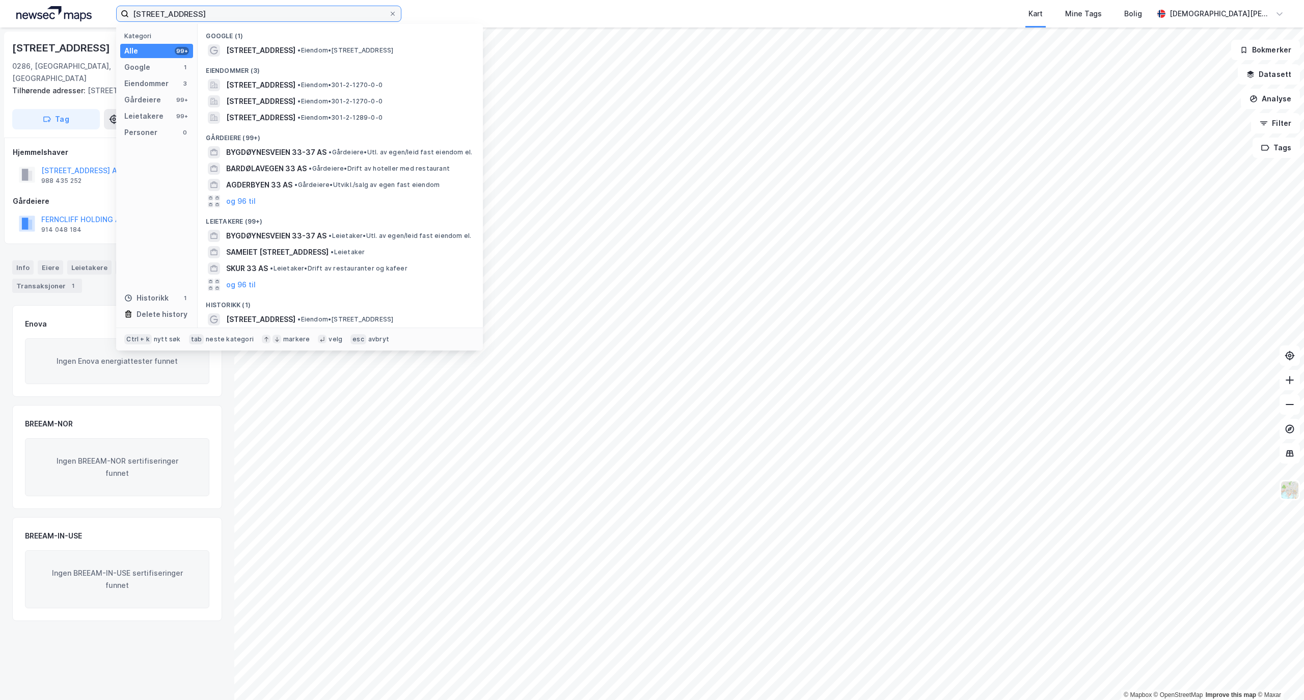
click at [237, 21] on input "[STREET_ADDRESS]" at bounding box center [259, 13] width 260 height 15
paste input "[PERSON_NAME] Eiendom AS"
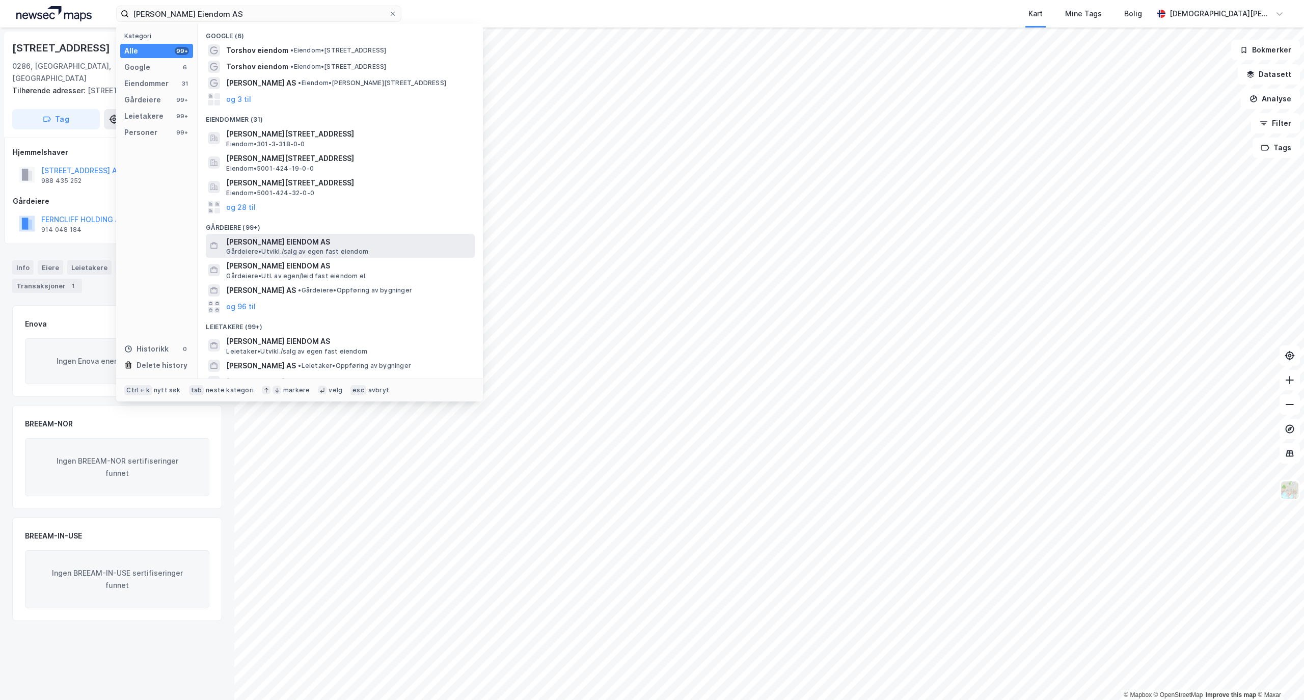
click at [363, 244] on span "[PERSON_NAME] EIENDOM AS" at bounding box center [348, 242] width 245 height 12
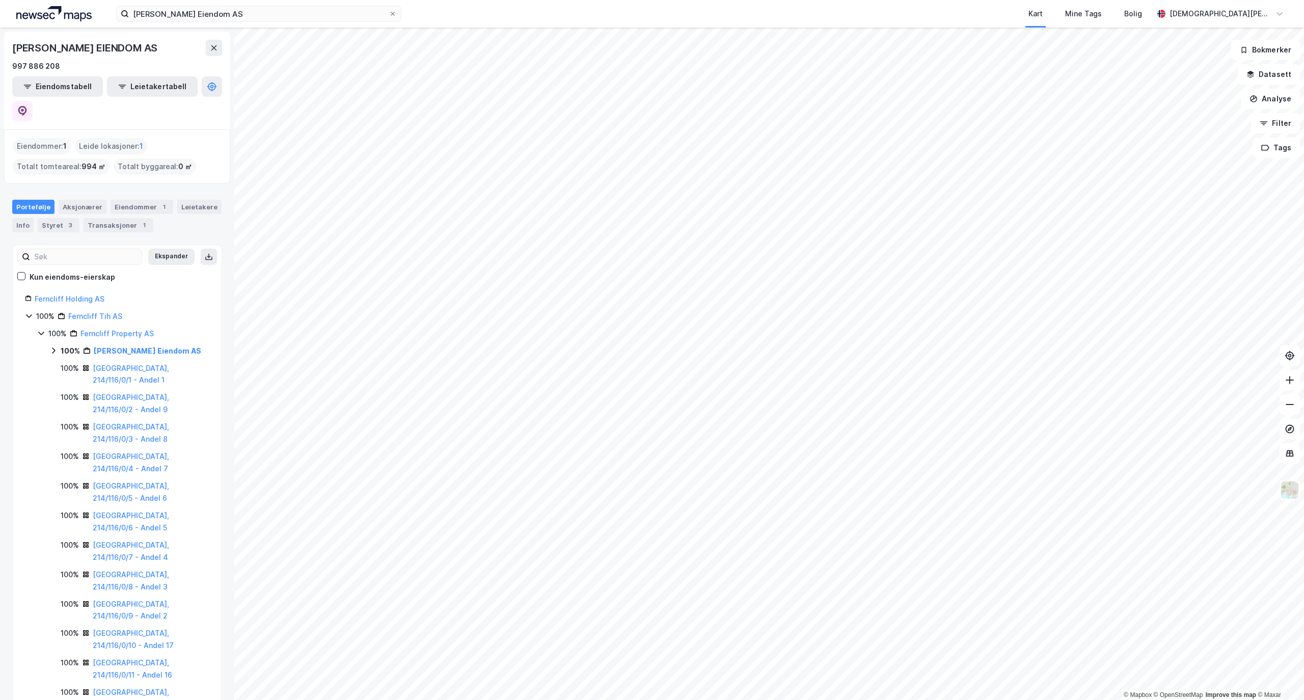
click at [215, 47] on div "[PERSON_NAME] EIENDOM AS" at bounding box center [117, 48] width 210 height 16
click at [159, 56] on div "[PERSON_NAME] EIENDOM AS" at bounding box center [85, 48] width 147 height 16
click at [215, 52] on icon at bounding box center [214, 48] width 8 height 8
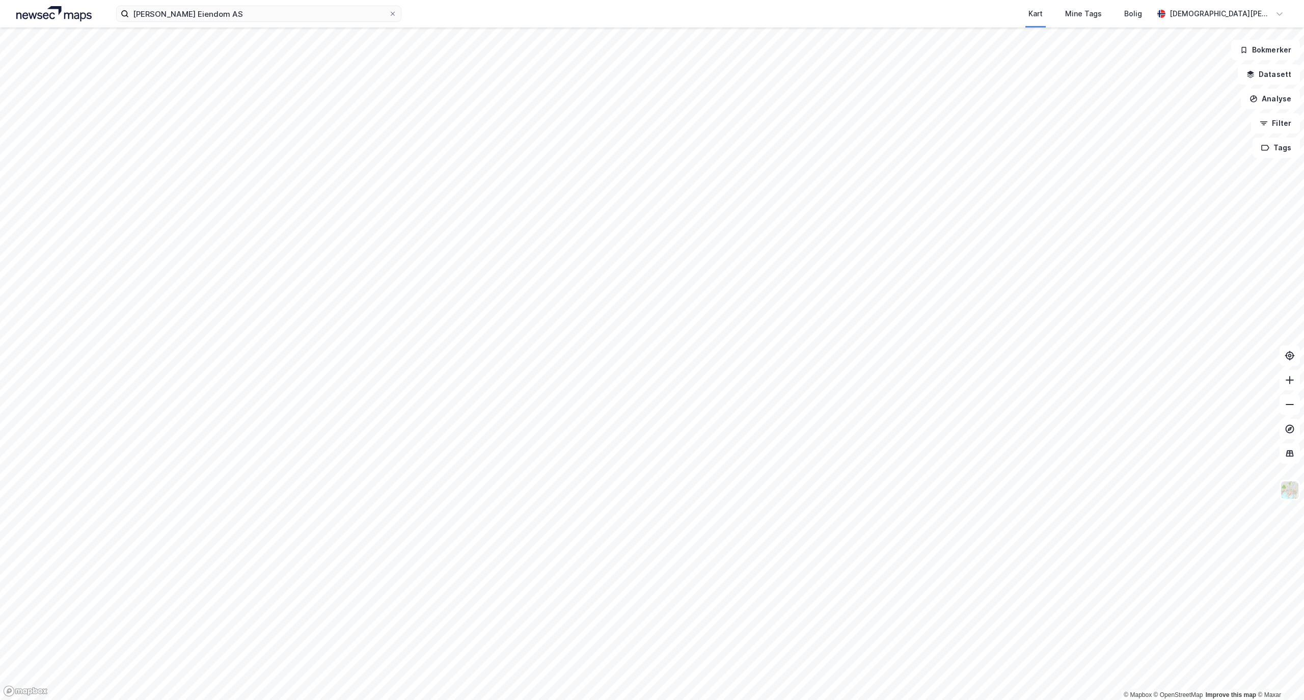
click at [193, 0] on html "[PERSON_NAME] Eiendom AS Kart Mine Tags [PERSON_NAME] [PERSON_NAME] © Mapbox © …" at bounding box center [652, 350] width 1304 height 700
click at [849, 27] on div "[PERSON_NAME] Eiendom AS Kart Mine Tags [PERSON_NAME] [PERSON_NAME] © Mapbox © …" at bounding box center [652, 350] width 1304 height 700
click at [512, 3] on div "[PERSON_NAME] Eiendom AS Kart Mine Tags [PERSON_NAME] [PERSON_NAME] © Mapbox © …" at bounding box center [652, 350] width 1304 height 700
click at [1260, 700] on html "[PERSON_NAME] Eiendom AS Kart Mine Tags [PERSON_NAME] [PERSON_NAME] © Mapbox © …" at bounding box center [652, 350] width 1304 height 700
click at [684, 700] on html "[PERSON_NAME] Eiendom AS Kart Mine Tags [PERSON_NAME] [PERSON_NAME] © Mapbox © …" at bounding box center [652, 350] width 1304 height 700
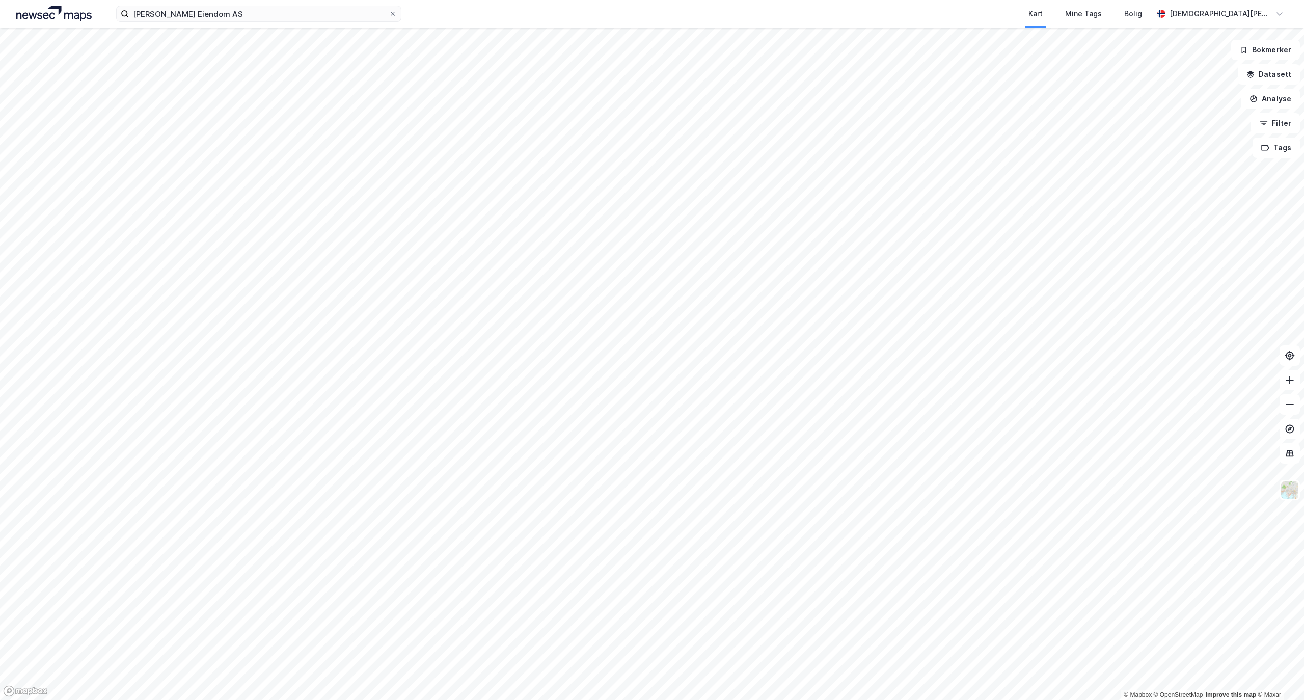
click at [12, 700] on html "[PERSON_NAME] Eiendom AS Kart Mine Tags [PERSON_NAME] [PERSON_NAME] © Mapbox © …" at bounding box center [652, 350] width 1304 height 700
click at [846, 0] on html "[PERSON_NAME] Eiendom AS Kart Mine Tags [PERSON_NAME] [PERSON_NAME] © Mapbox © …" at bounding box center [652, 350] width 1304 height 700
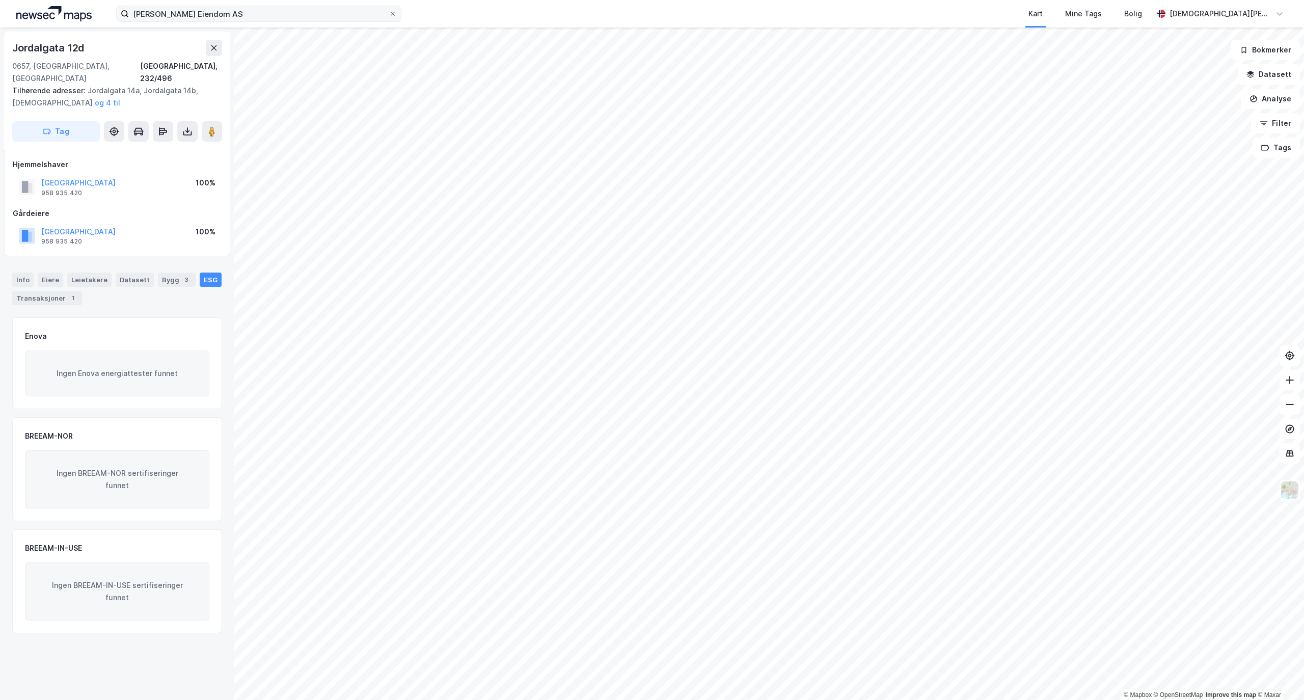
click at [321, 16] on div "[PERSON_NAME] Eiendom AS Kart Mine Tags [PERSON_NAME] [PERSON_NAME] © Mapbox © …" at bounding box center [652, 350] width 1304 height 700
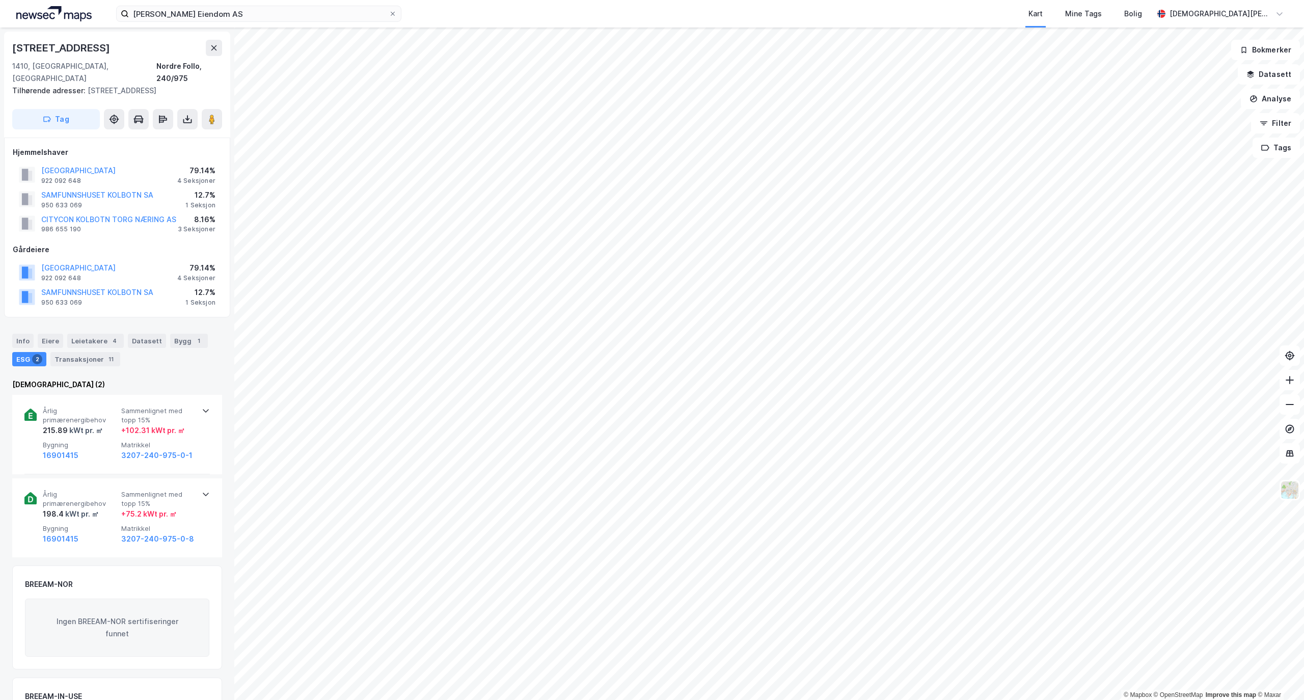
click at [740, 0] on html "[PERSON_NAME] Eiendom AS Kart Mine Tags [PERSON_NAME] [PERSON_NAME] © Mapbox © …" at bounding box center [652, 350] width 1304 height 700
click at [217, 6] on input "[PERSON_NAME] Eiendom AS" at bounding box center [259, 13] width 260 height 15
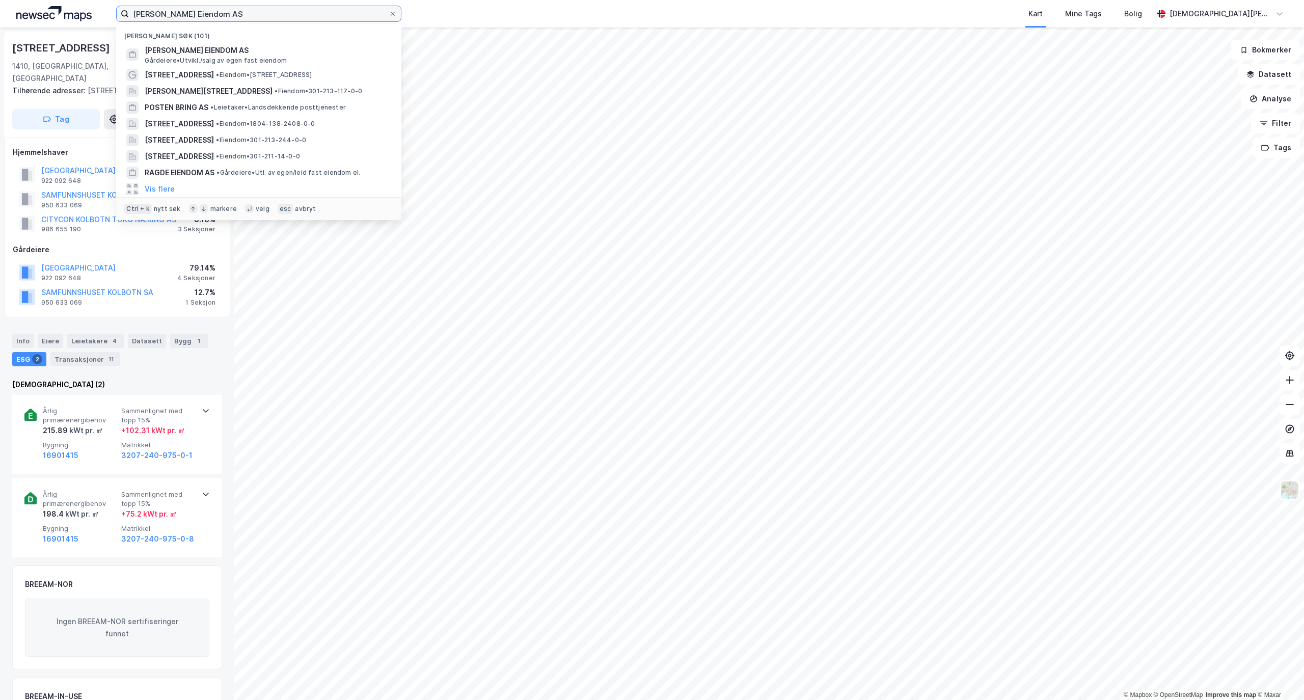
click at [217, 6] on input "[PERSON_NAME] Eiendom AS" at bounding box center [259, 13] width 260 height 15
paste input "[PERSON_NAME] vei 2–8,"
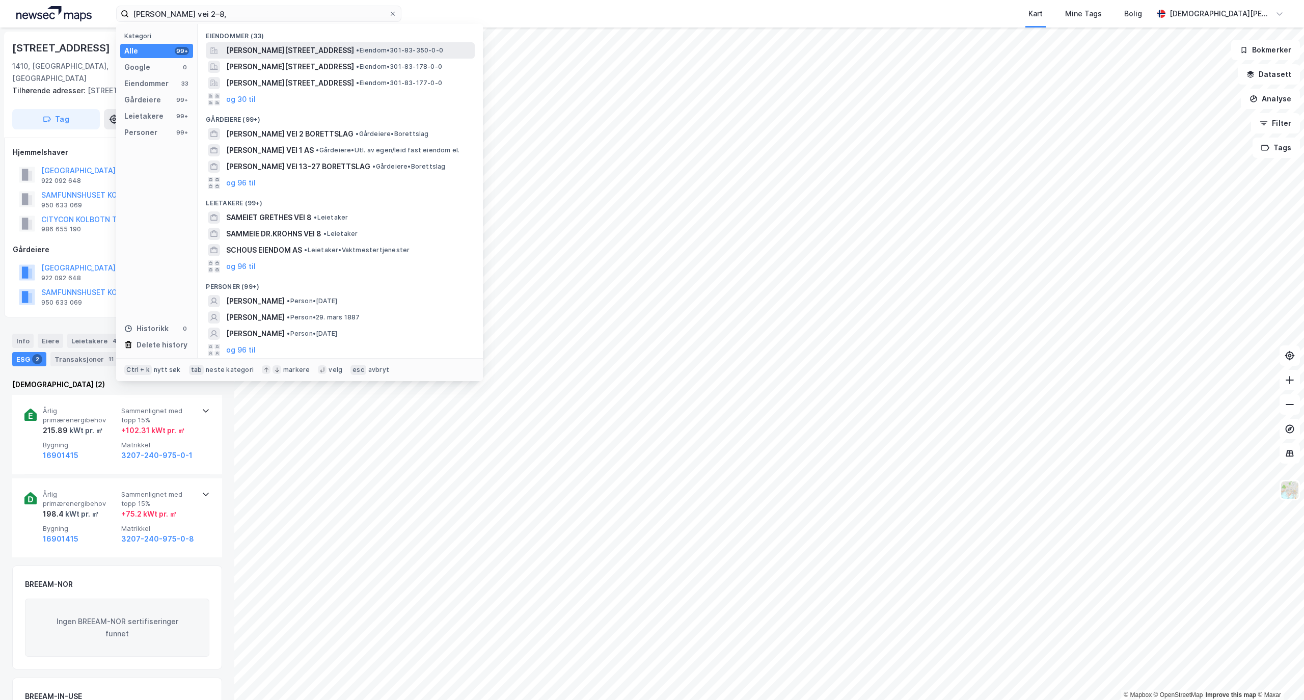
click at [325, 51] on span "[PERSON_NAME][STREET_ADDRESS]" at bounding box center [290, 50] width 128 height 12
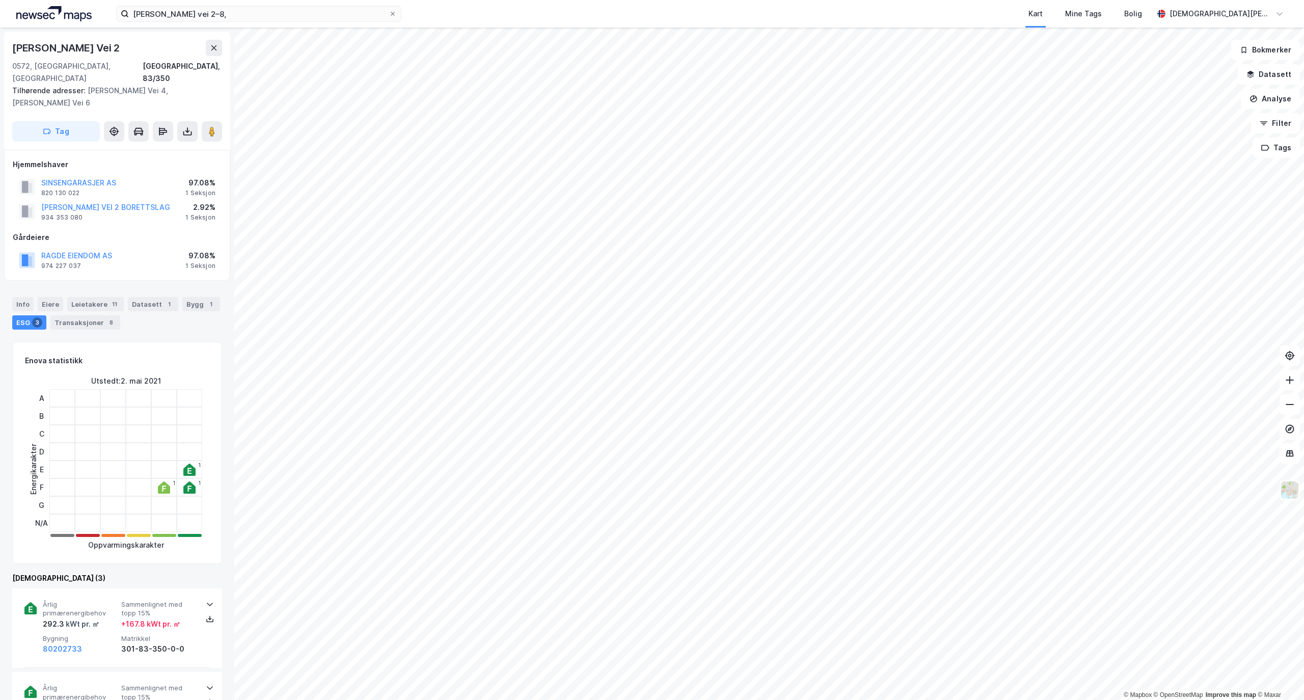
click at [305, 700] on html "[PERSON_NAME] vei 2–8, Kart Mine Tags [PERSON_NAME] [PERSON_NAME] © Mapbox © Op…" at bounding box center [652, 350] width 1304 height 700
click at [318, 21] on label "[PERSON_NAME] vei 2–8," at bounding box center [258, 14] width 285 height 16
click at [318, 21] on input "[PERSON_NAME] vei 2–8," at bounding box center [259, 13] width 260 height 15
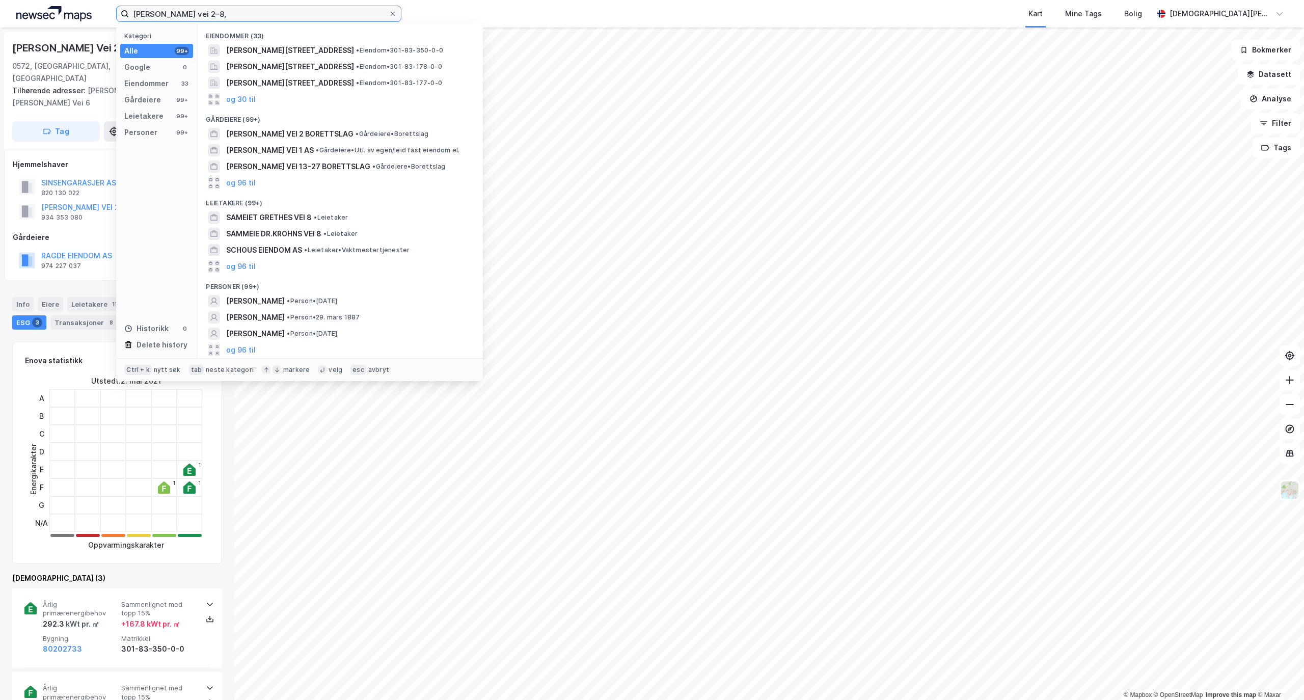
click at [320, 9] on input "[PERSON_NAME] vei 2–8," at bounding box center [259, 13] width 260 height 15
click at [320, 14] on input "[PERSON_NAME] vei 2–8," at bounding box center [259, 13] width 260 height 15
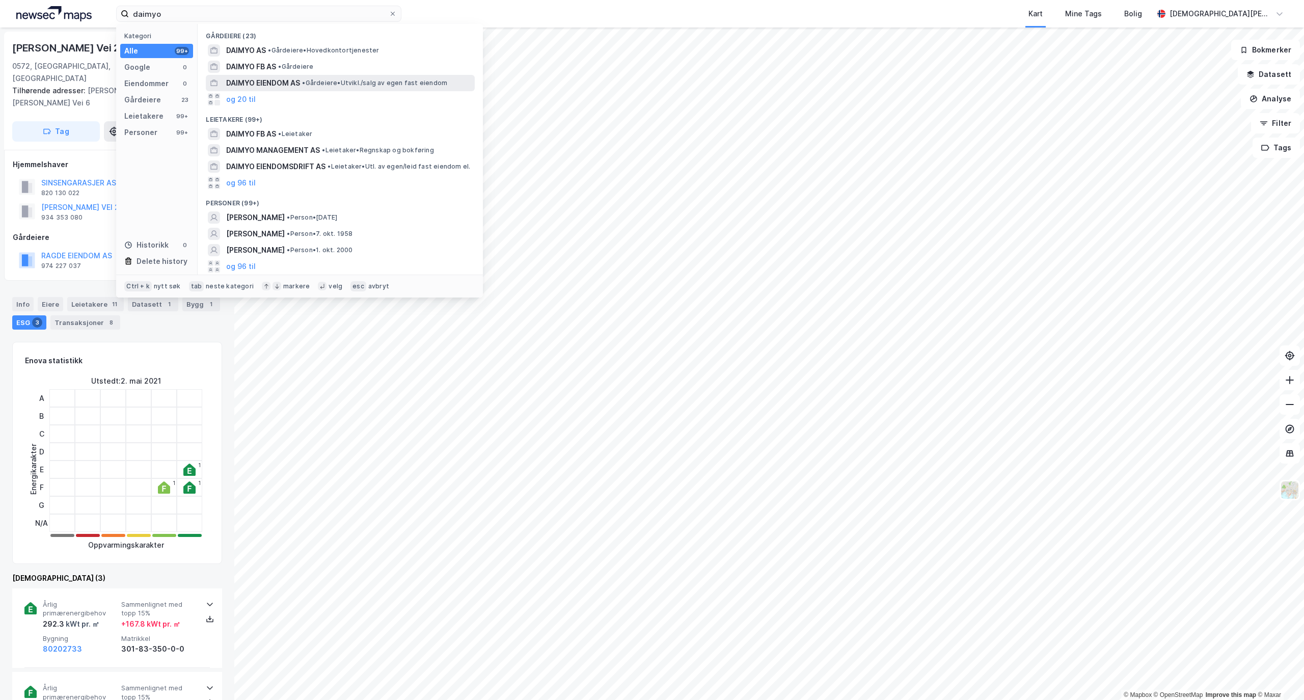
click at [304, 82] on span "•" at bounding box center [303, 83] width 3 height 8
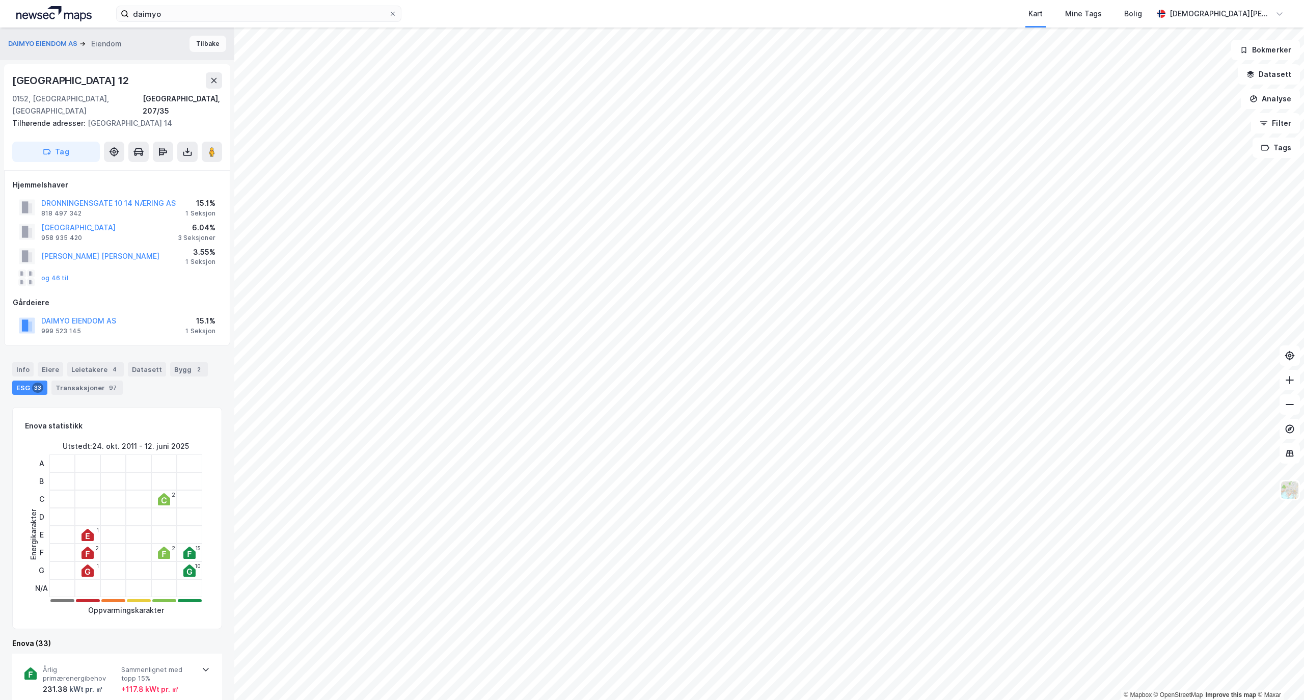
click at [193, 39] on button "Tilbake" at bounding box center [208, 44] width 37 height 16
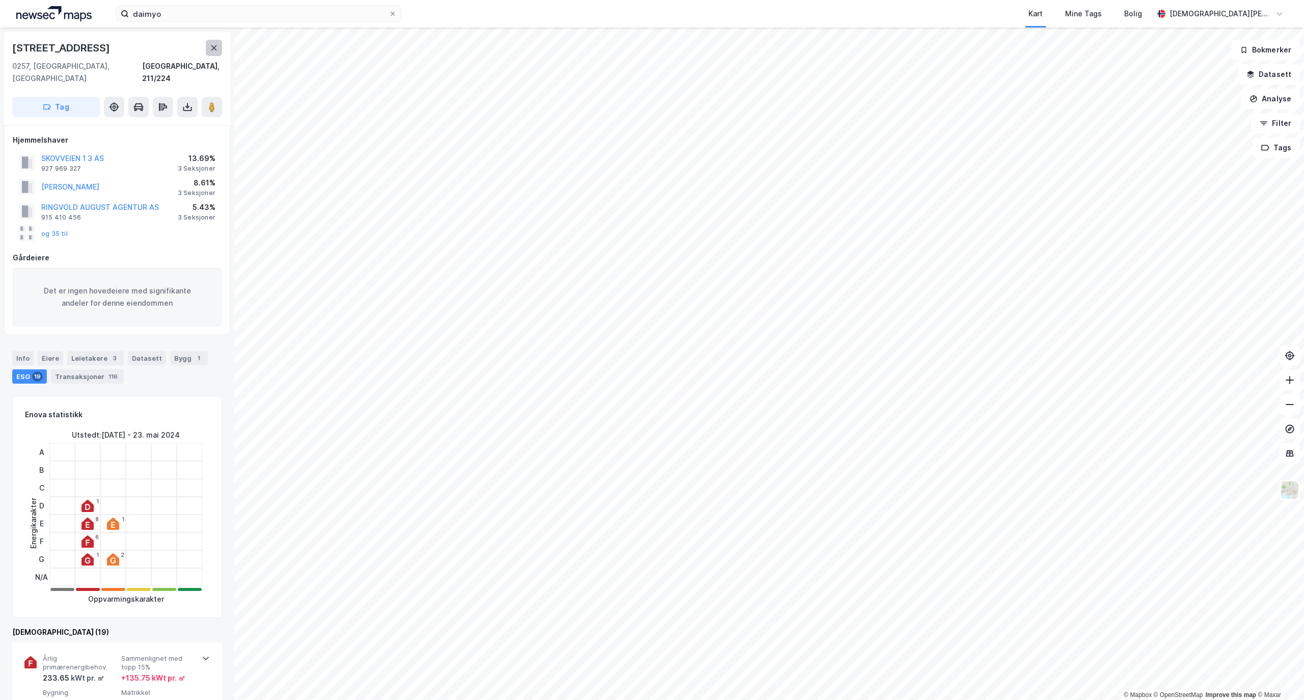
click at [210, 47] on icon at bounding box center [214, 48] width 8 height 8
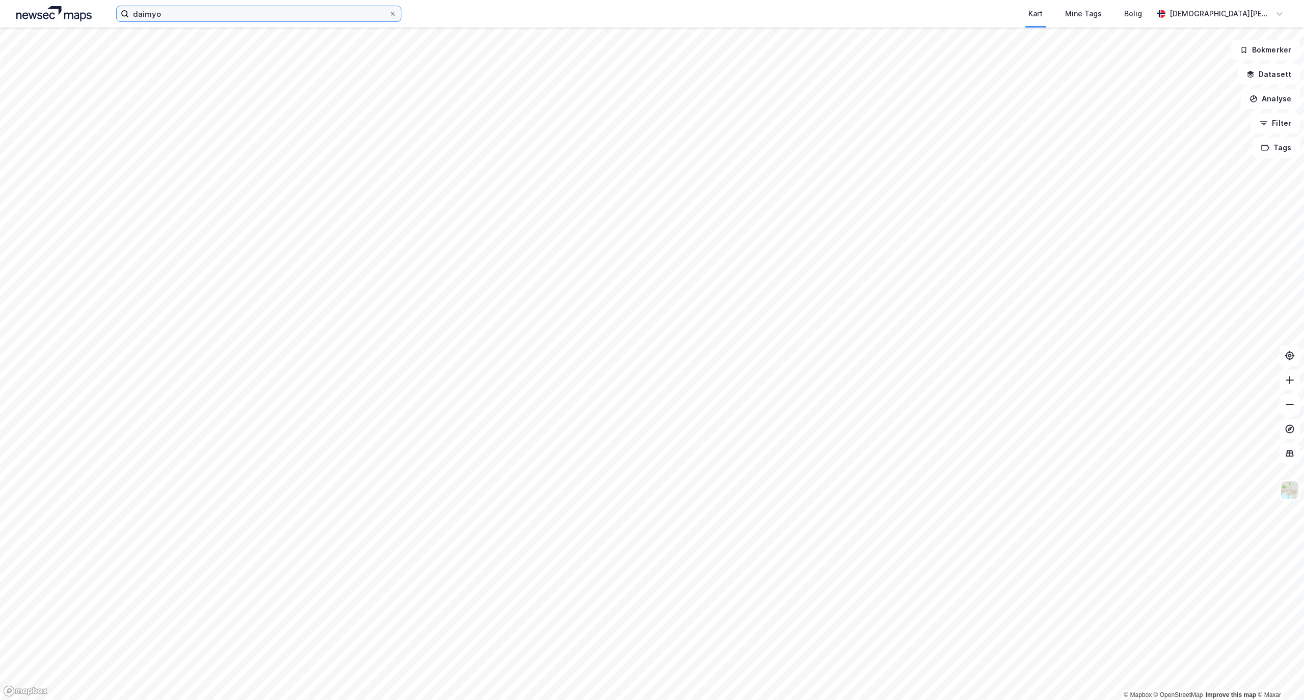
click at [202, 15] on input "daimyo" at bounding box center [259, 13] width 260 height 15
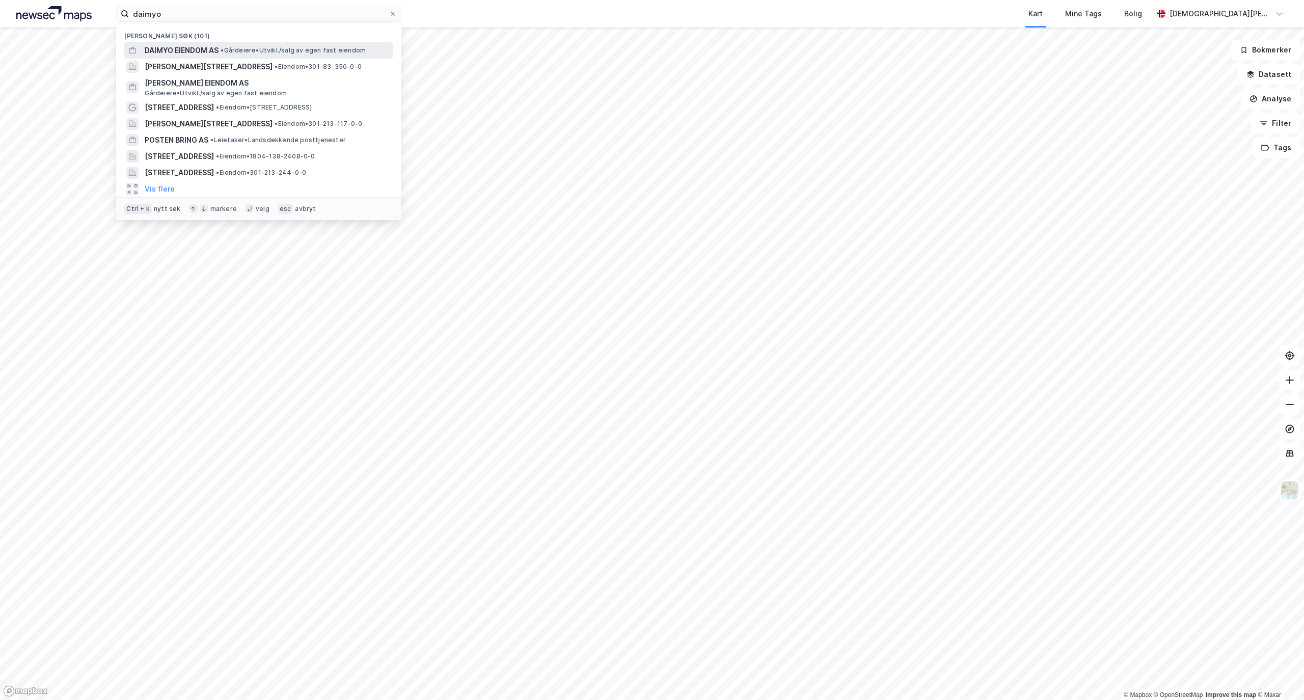
click at [196, 47] on span "DAIMYO EIENDOM AS" at bounding box center [182, 50] width 74 height 12
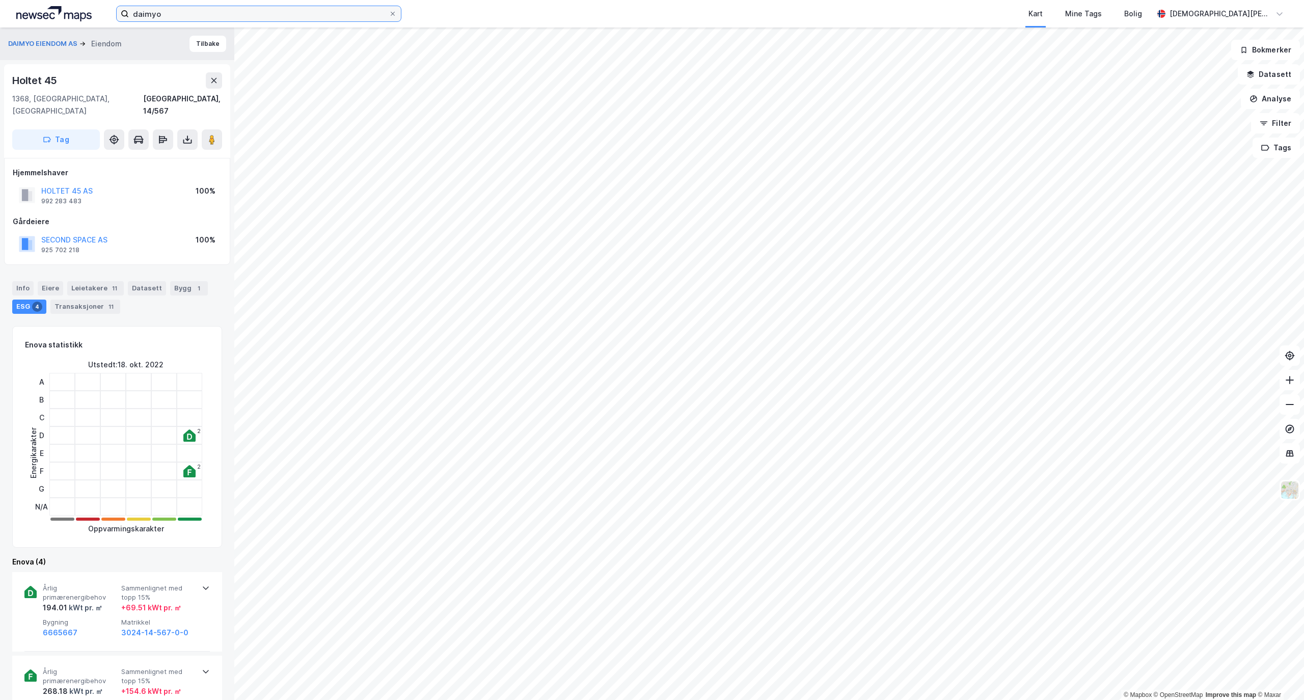
click at [153, 18] on input "daimyo" at bounding box center [259, 13] width 260 height 15
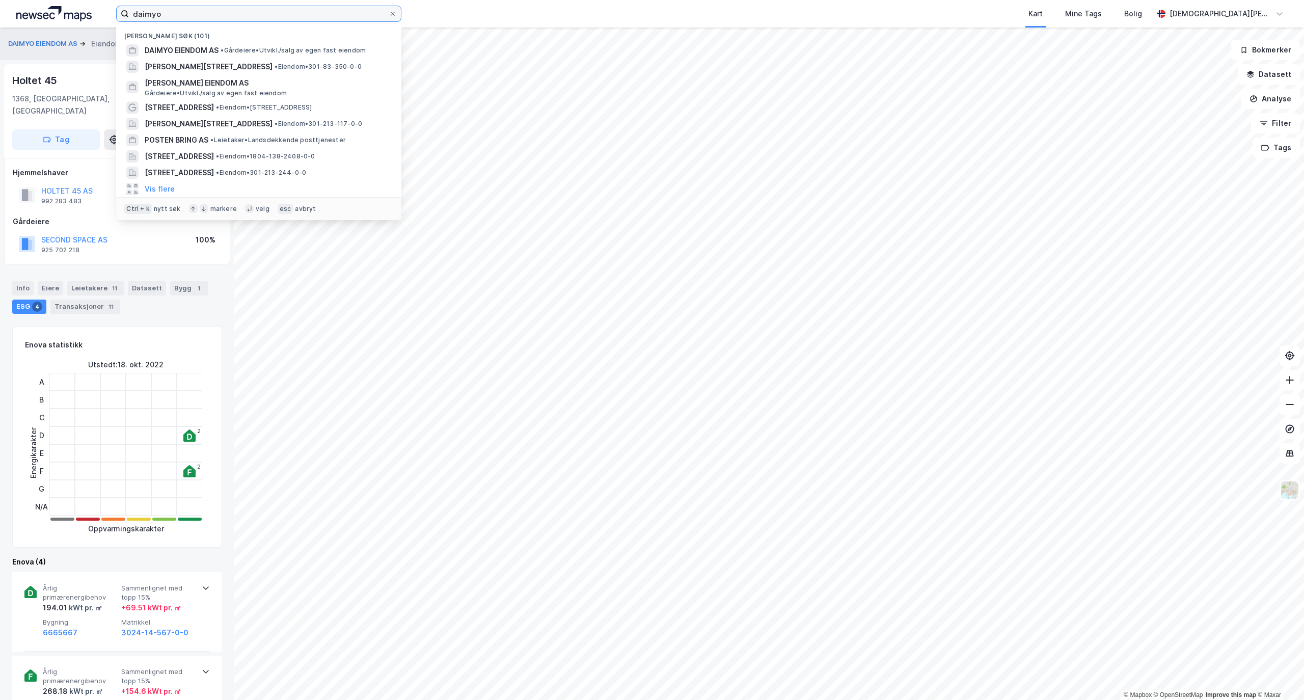
click at [153, 18] on input "daimyo" at bounding box center [259, 13] width 260 height 15
click at [155, 16] on input "daimyo" at bounding box center [259, 13] width 260 height 15
paste input "[STREET_ADDRESS][PERSON_NAME]"
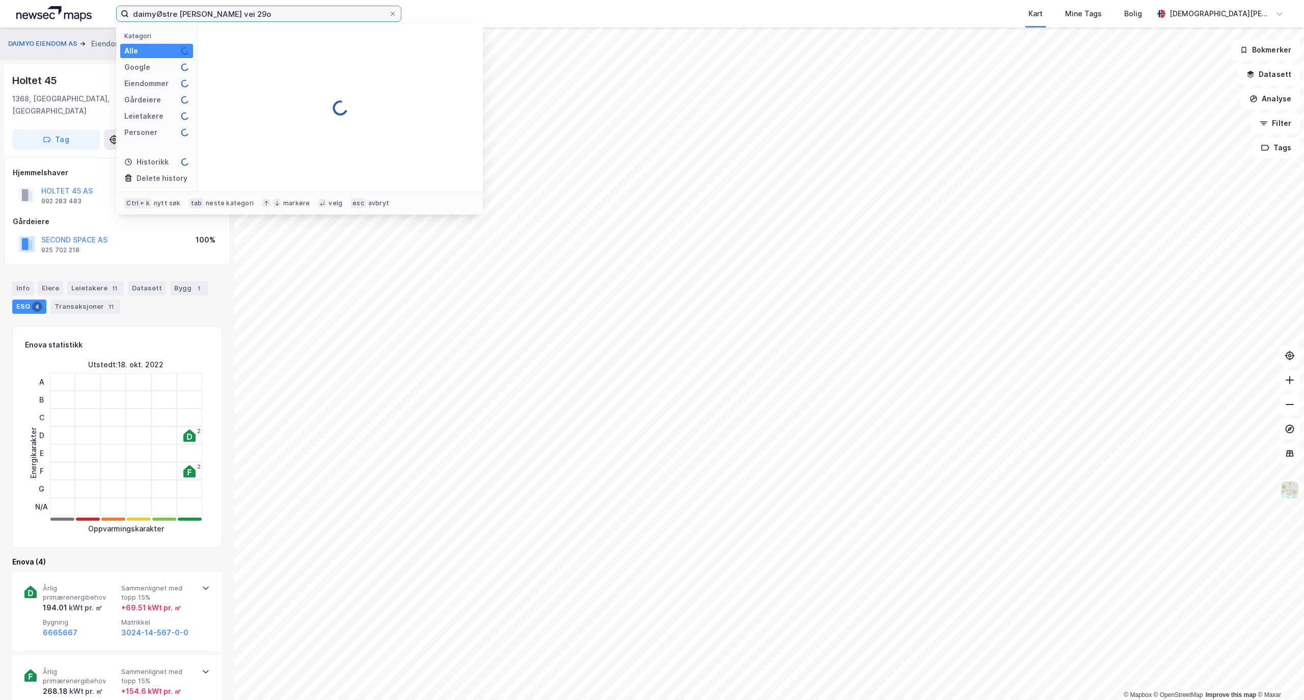
click at [155, 16] on input "daimyØstre [PERSON_NAME] vei 29o" at bounding box center [259, 13] width 260 height 15
paste input "[STREET_ADDRESS][PERSON_NAME]"
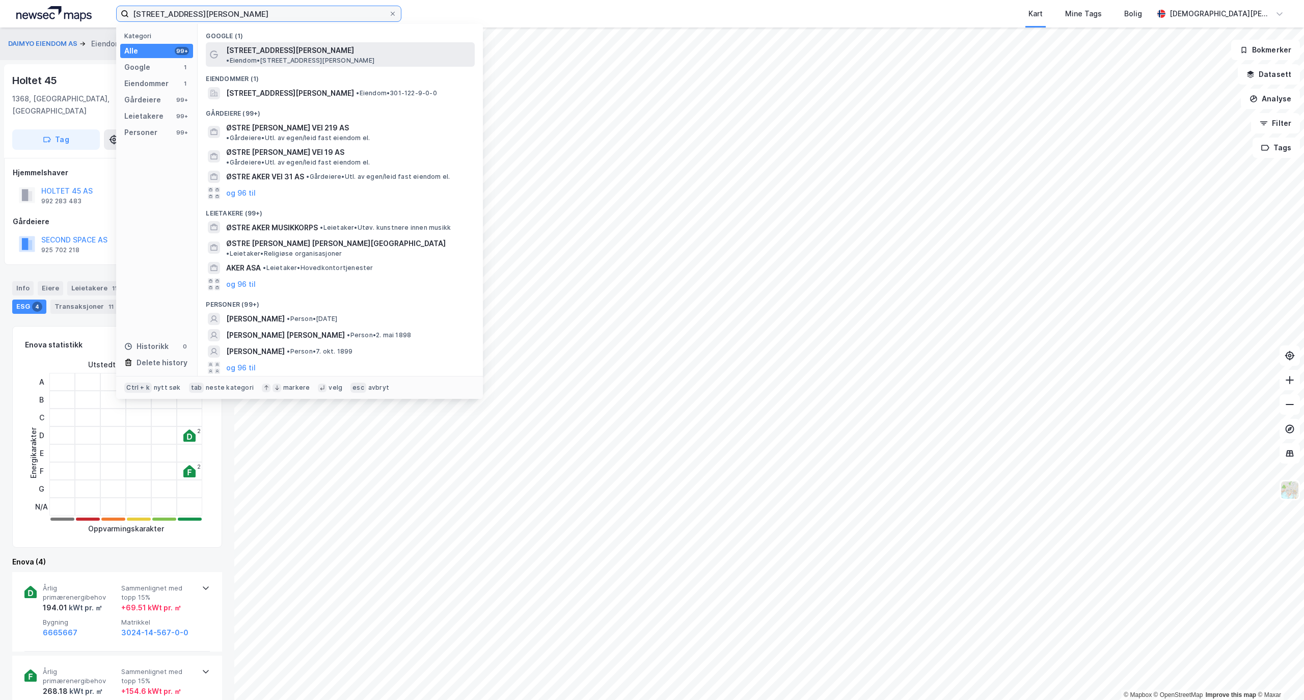
type input "[STREET_ADDRESS][PERSON_NAME]"
click at [255, 50] on span "[STREET_ADDRESS][PERSON_NAME]" at bounding box center [290, 50] width 128 height 12
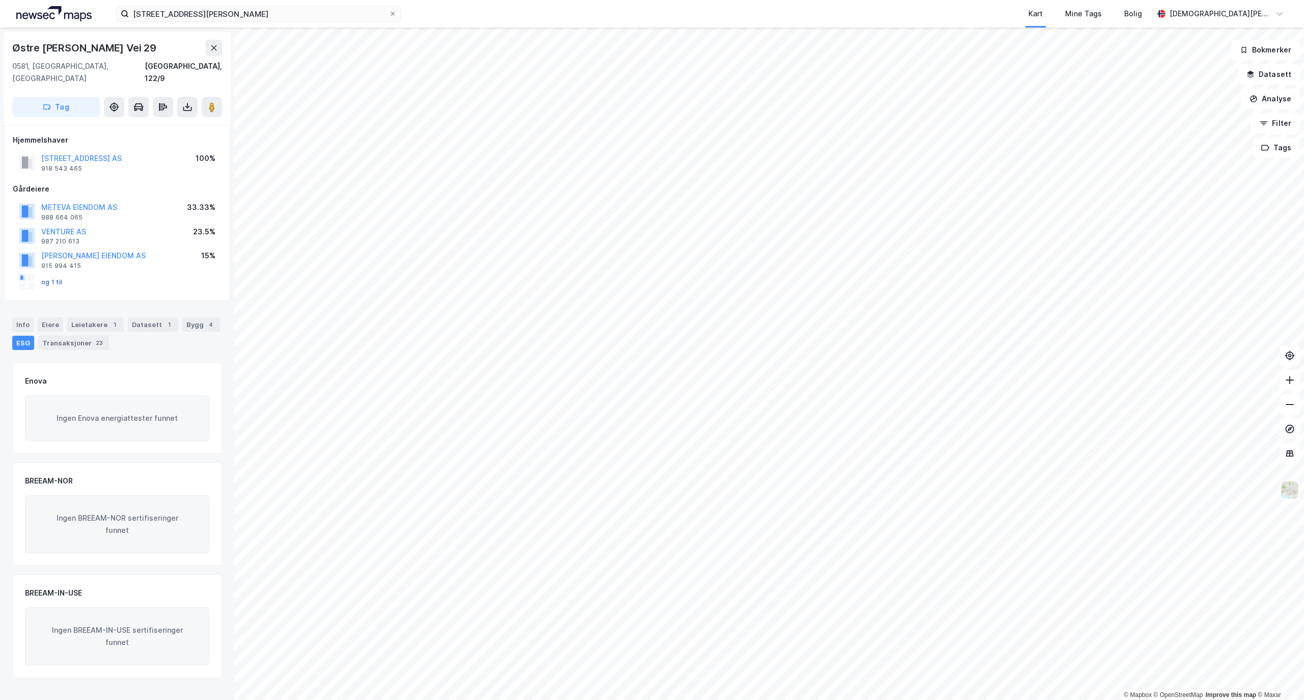
click at [0, 0] on button "og 1 til" at bounding box center [0, 0] width 0 height 0
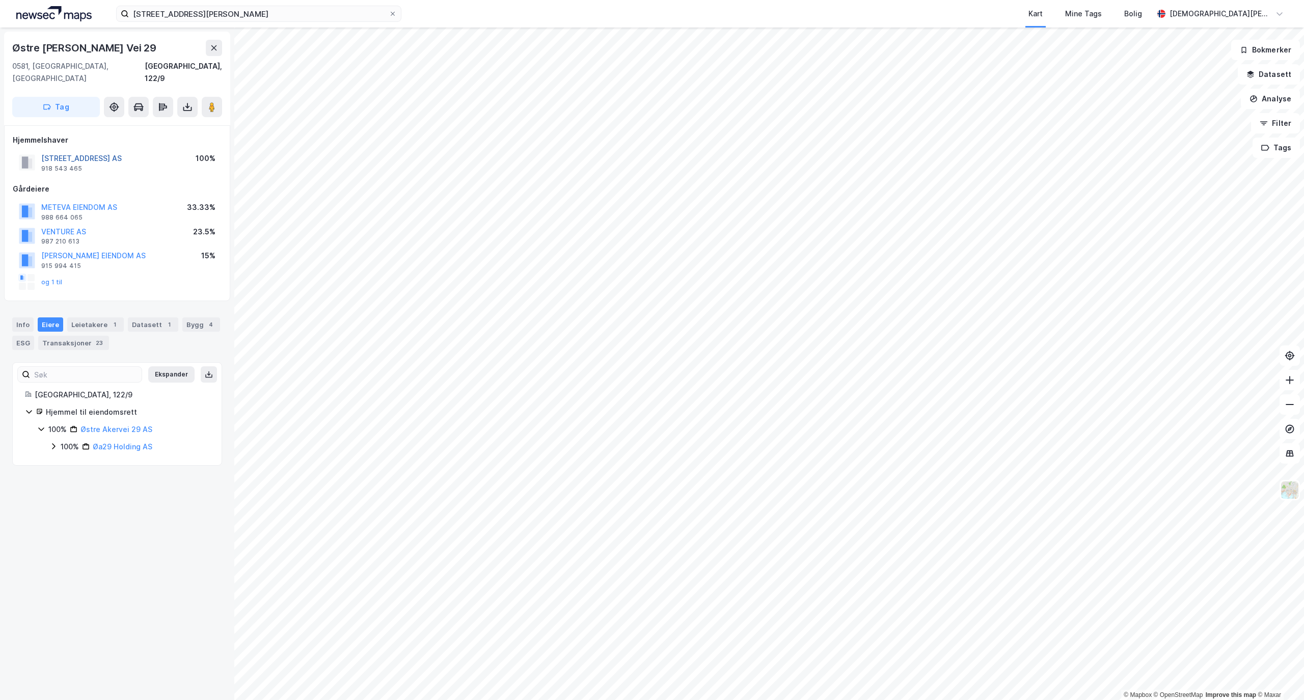
click at [0, 0] on button "[STREET_ADDRESS] AS" at bounding box center [0, 0] width 0 height 0
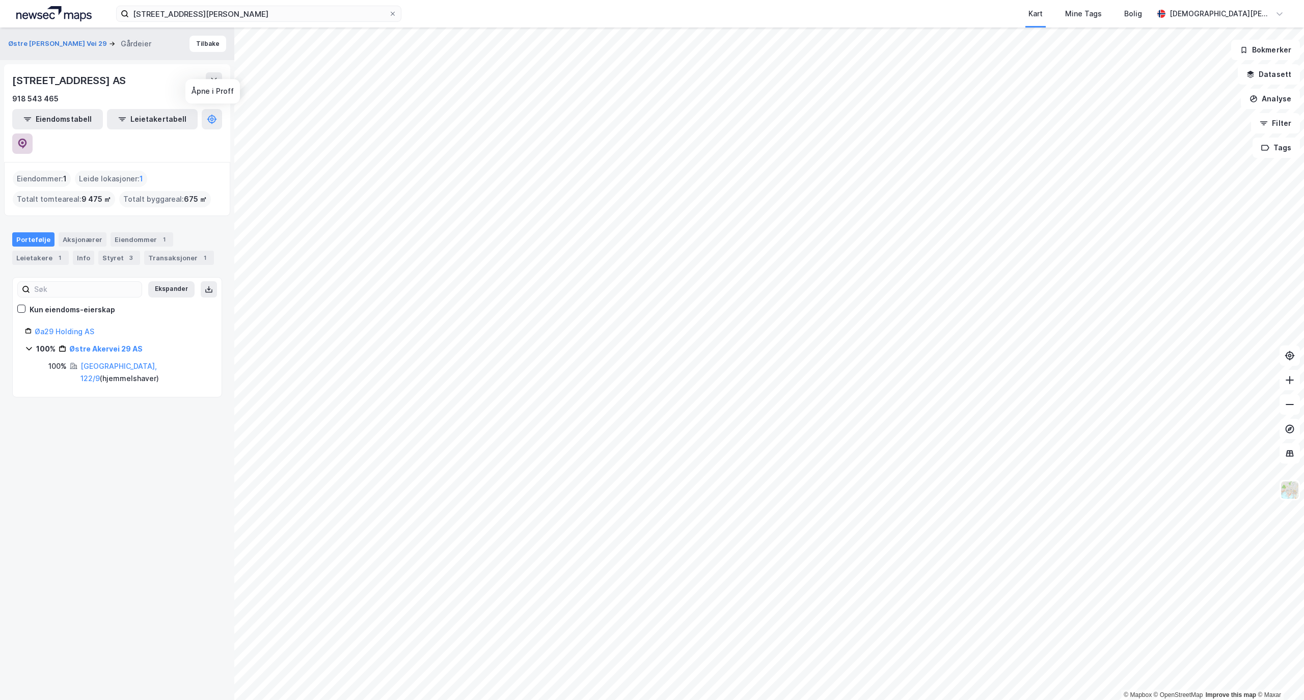
click at [33, 134] on button at bounding box center [22, 144] width 20 height 20
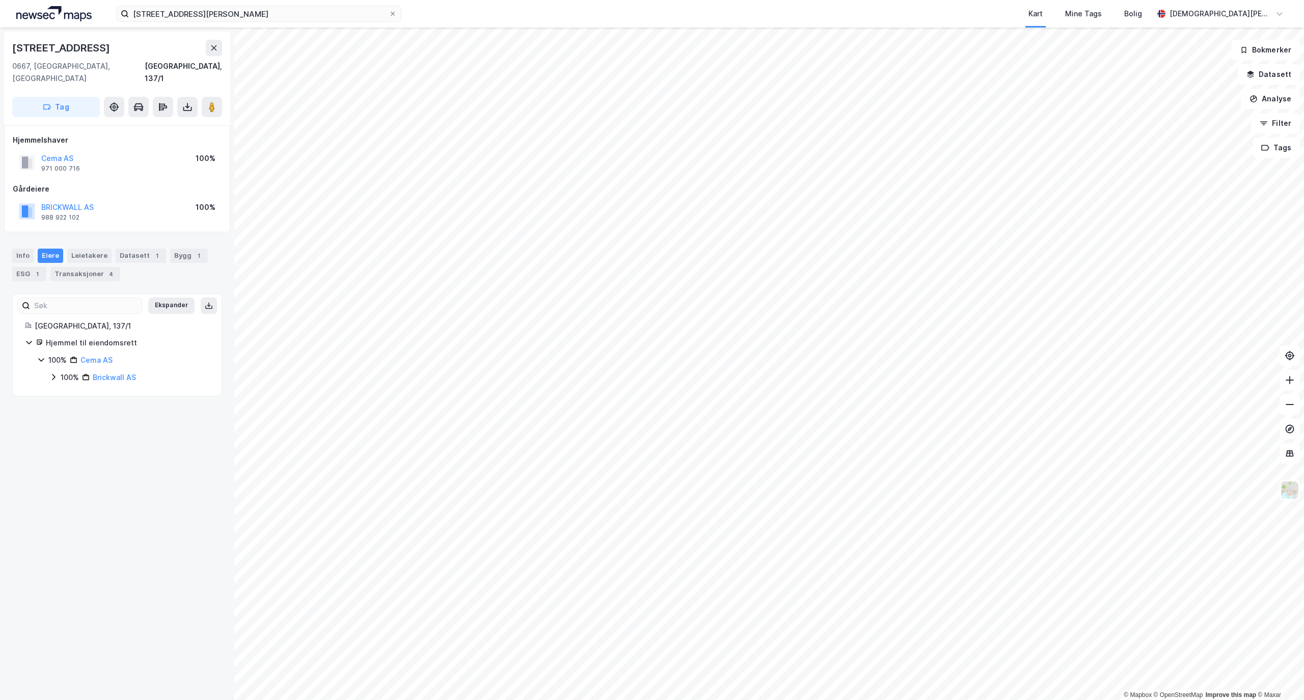
click at [1169, 0] on html "Østre [PERSON_NAME] vei 29 Kart Mine Tags [PERSON_NAME] [PERSON_NAME] © Mapbox …" at bounding box center [652, 350] width 1304 height 700
click at [0, 0] on button "BROKELBANK AS" at bounding box center [0, 0] width 0 height 0
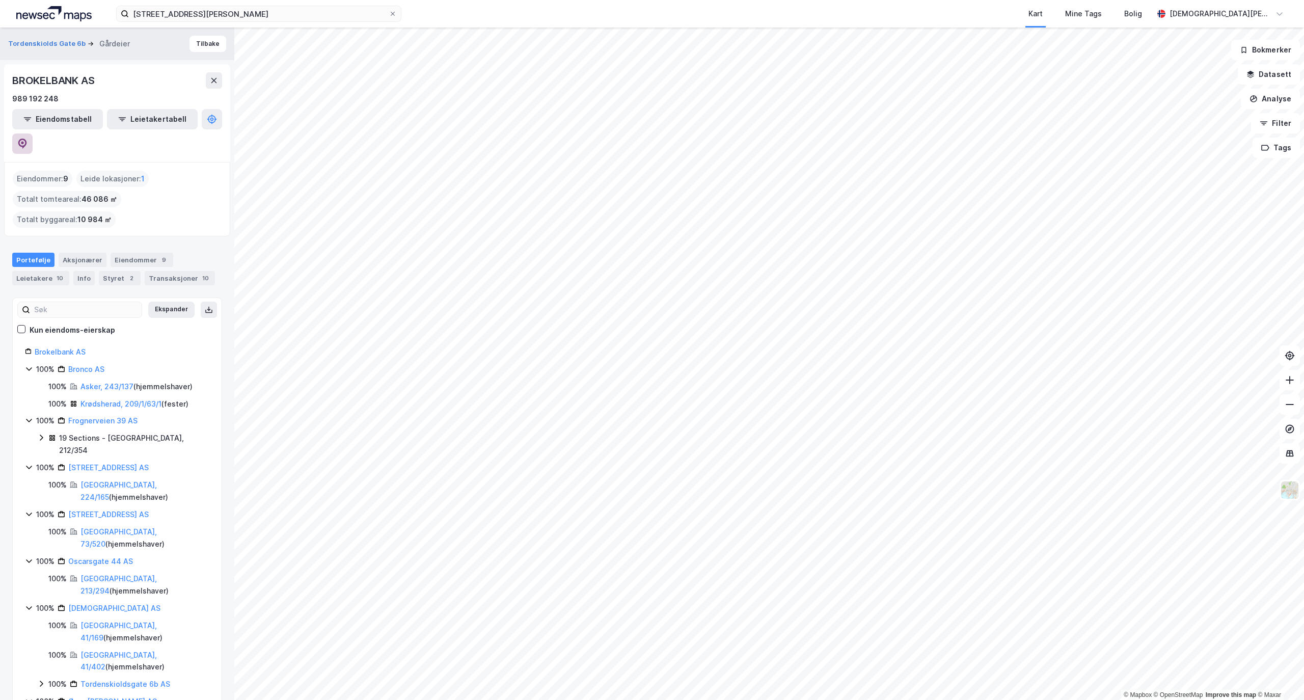
click at [28, 139] on icon at bounding box center [22, 144] width 10 height 10
